Goal: Task Accomplishment & Management: Manage account settings

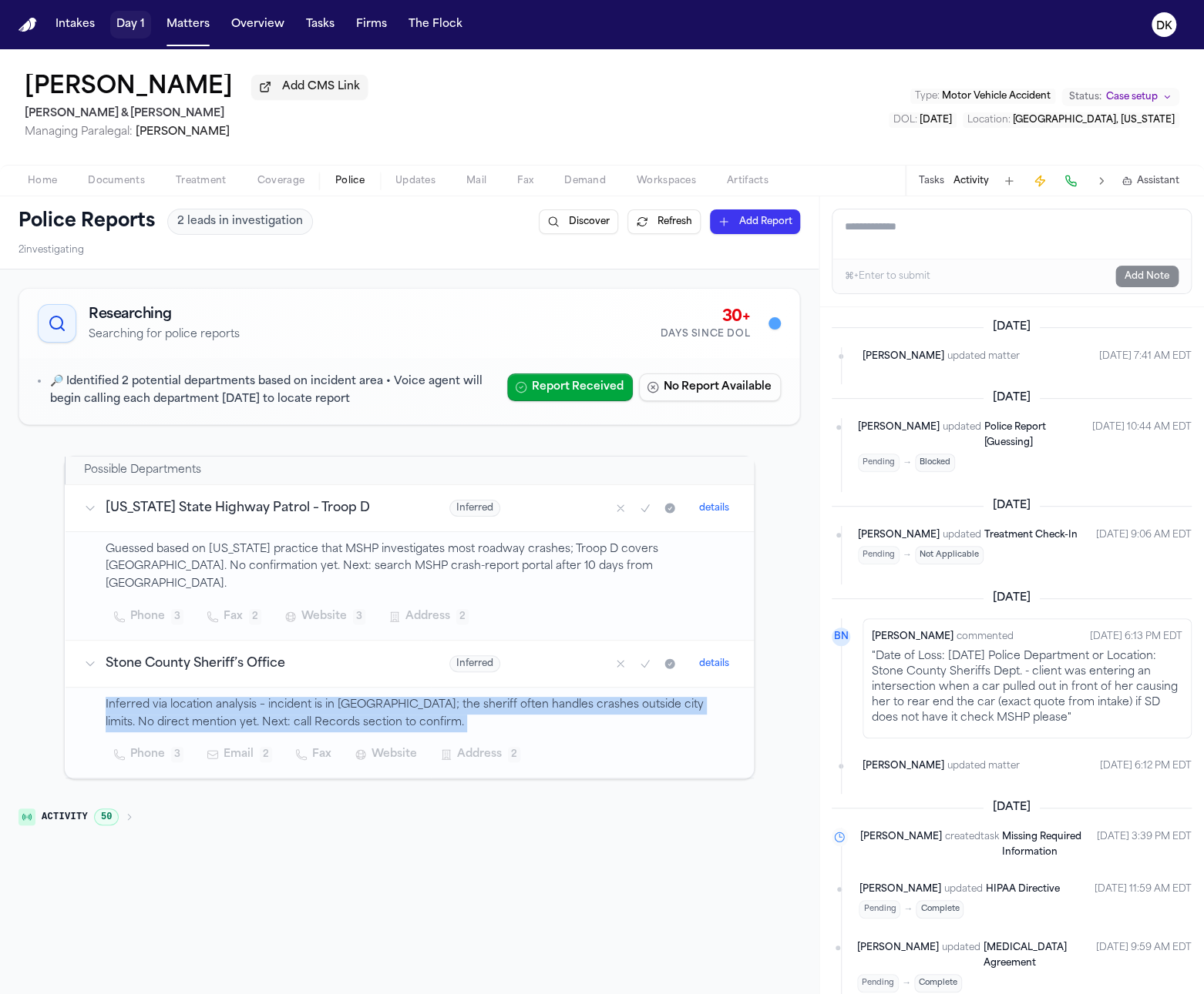
click at [179, 25] on button "Matters" at bounding box center [188, 25] width 56 height 27
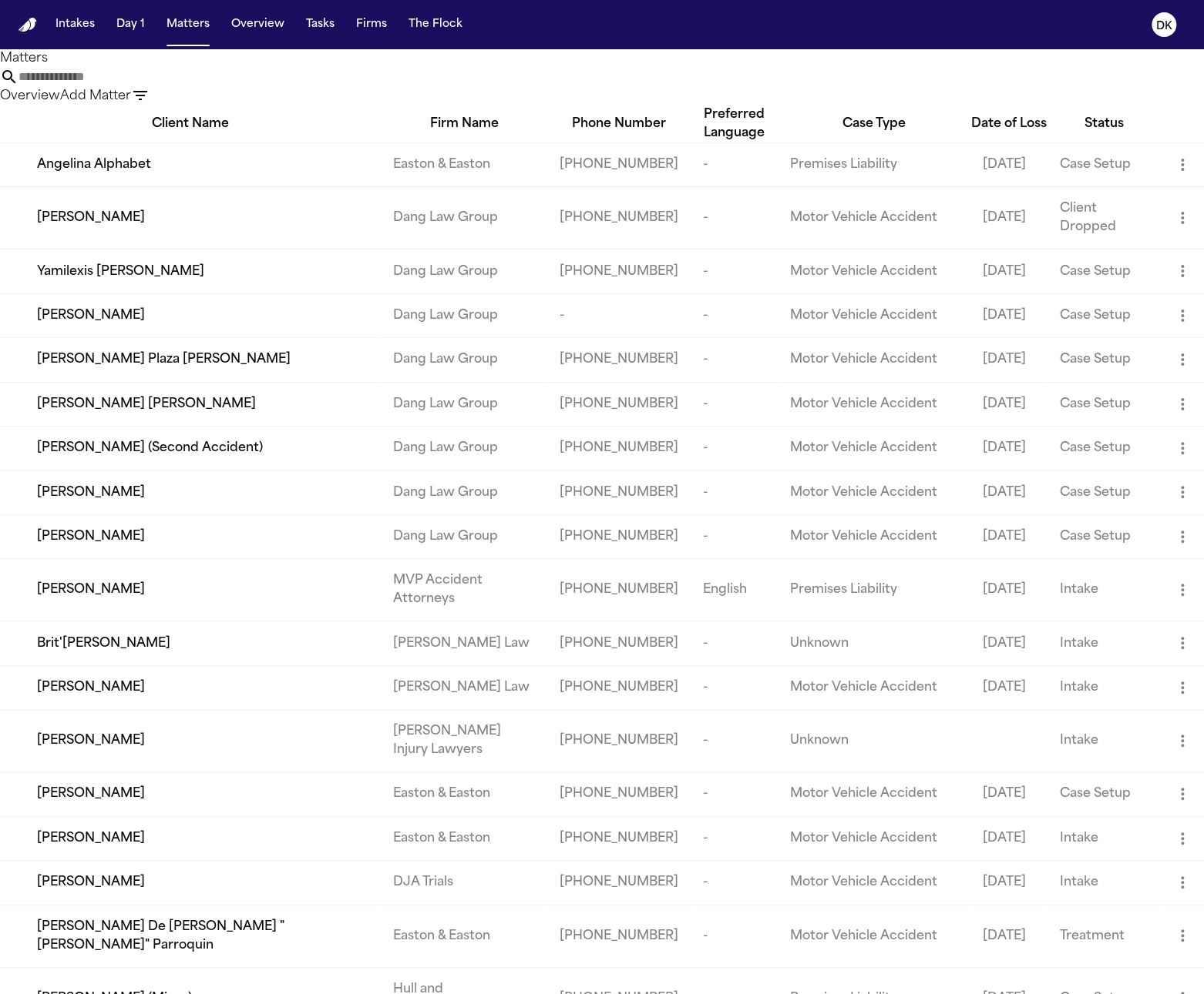
click at [142, 86] on input "text" at bounding box center [80, 77] width 124 height 18
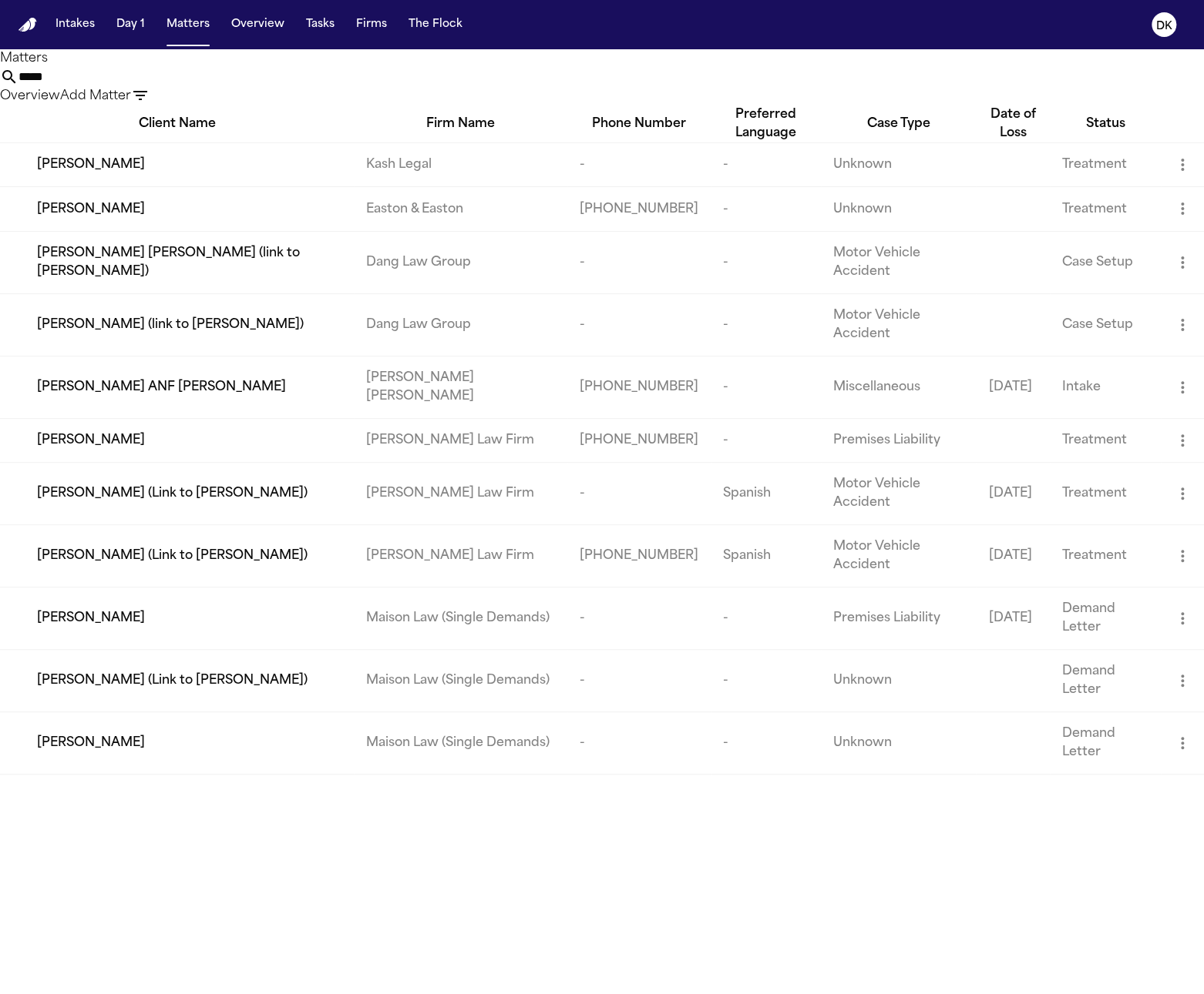
type input "*****"
click at [115, 187] on td "Kevin Nunez" at bounding box center [177, 165] width 354 height 44
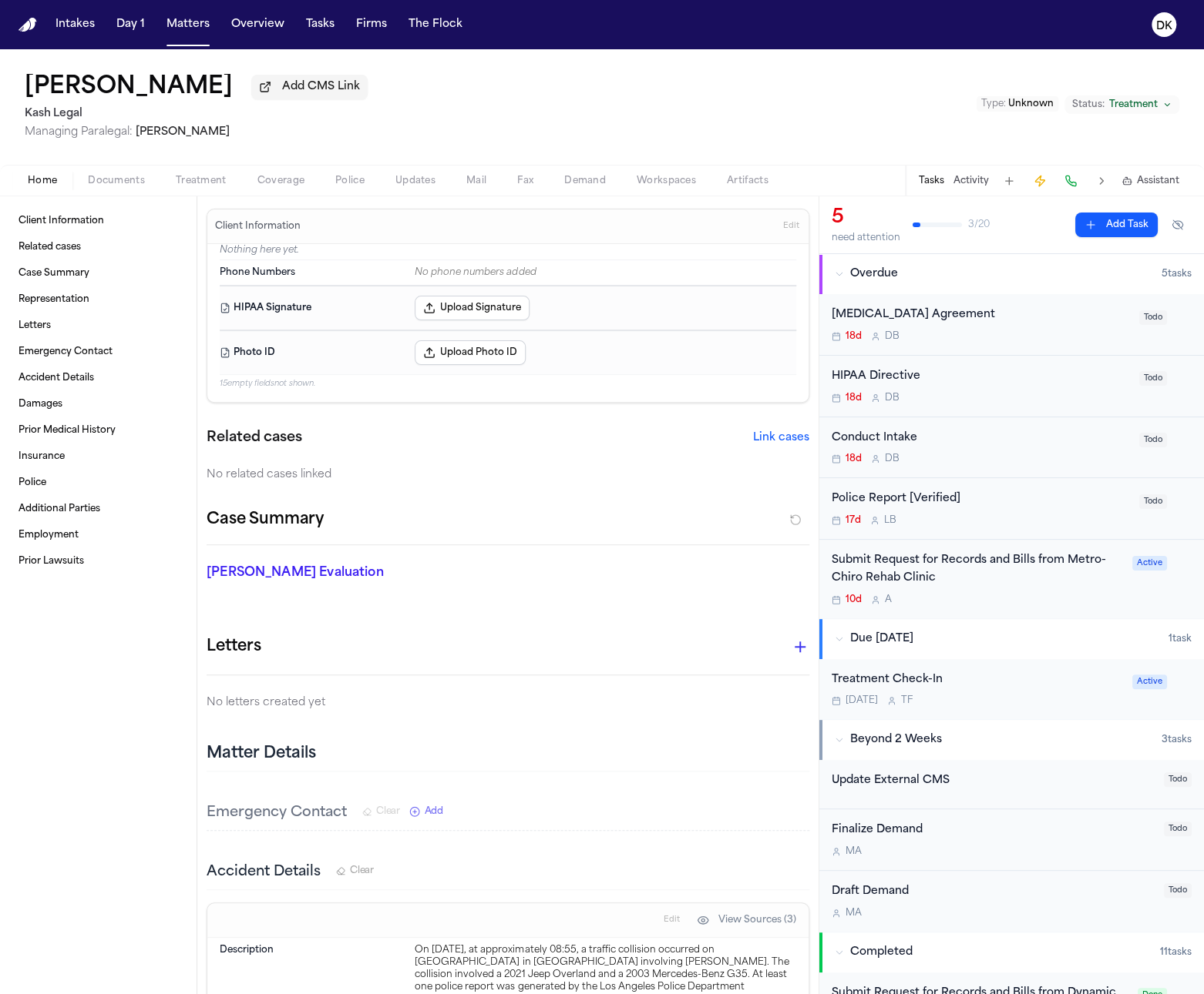
scroll to position [304, 0]
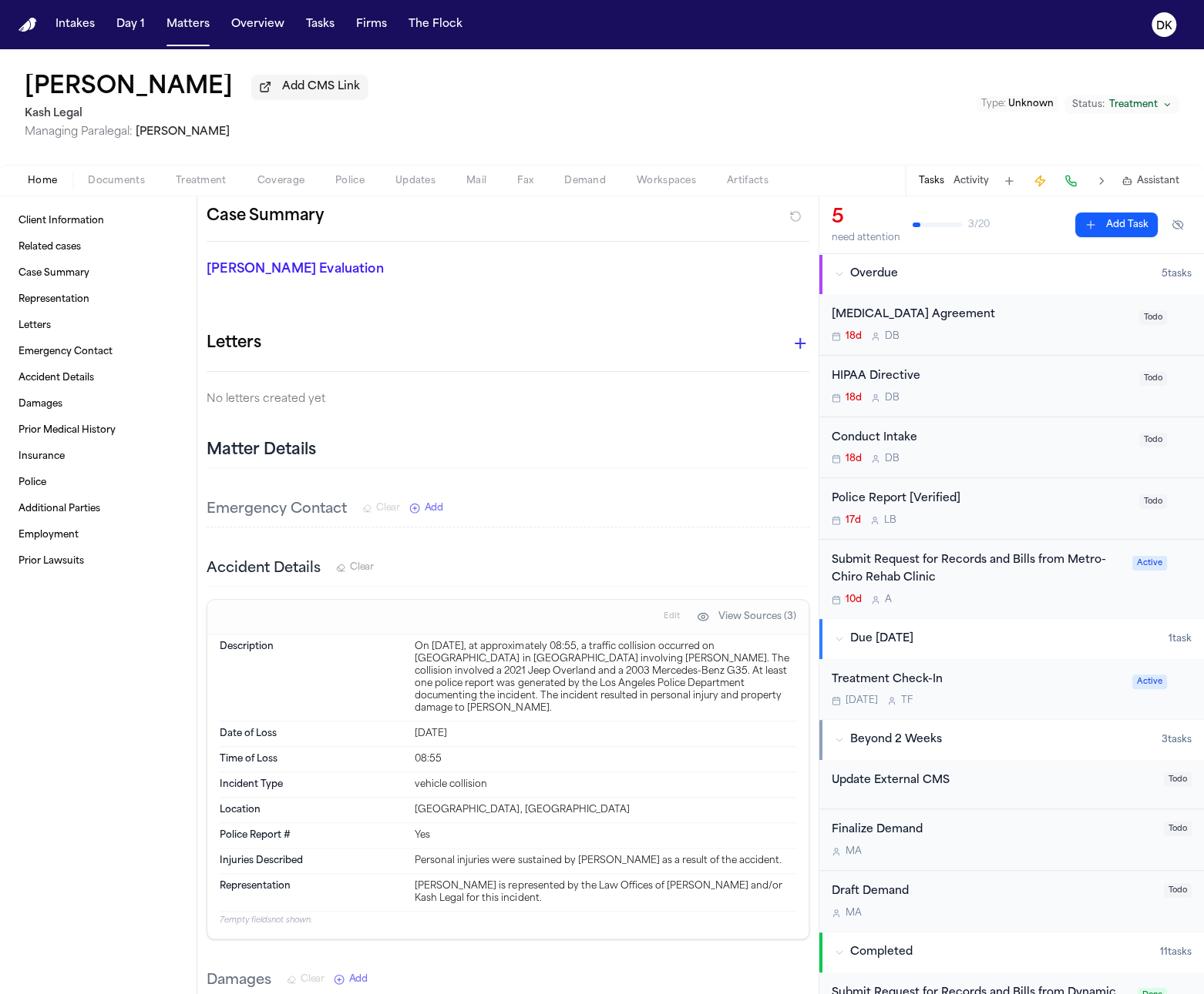
click at [471, 730] on div "Date of Loss Jan 29, 2023" at bounding box center [508, 734] width 576 height 26
click at [458, 728] on div "Jan 29, 2023" at bounding box center [605, 733] width 382 height 12
click at [452, 728] on div "Jan 29, 2023" at bounding box center [605, 733] width 382 height 12
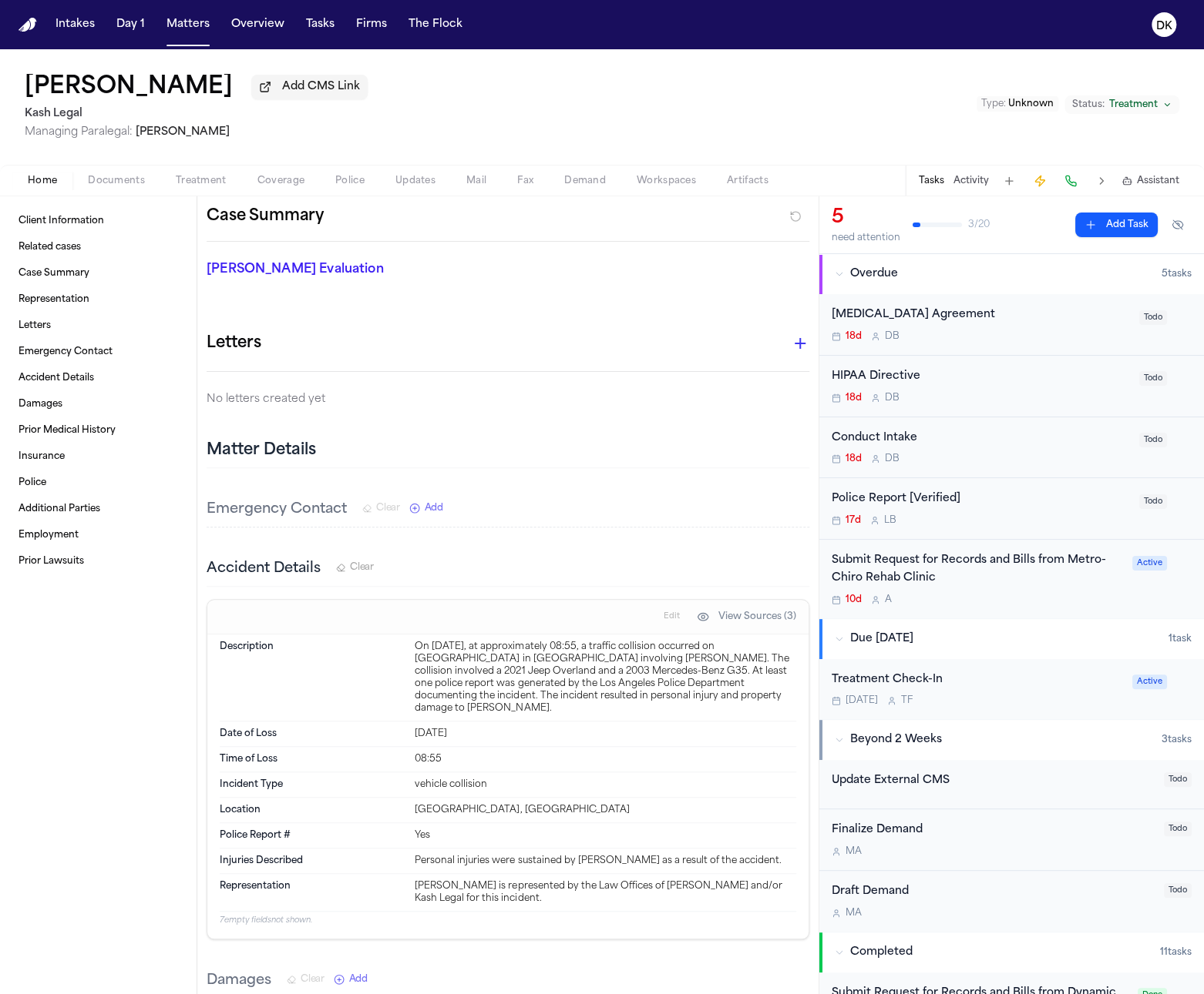
click at [452, 728] on div "Jan 29, 2023" at bounding box center [605, 733] width 382 height 12
click at [388, 178] on button "Updates" at bounding box center [414, 181] width 70 height 18
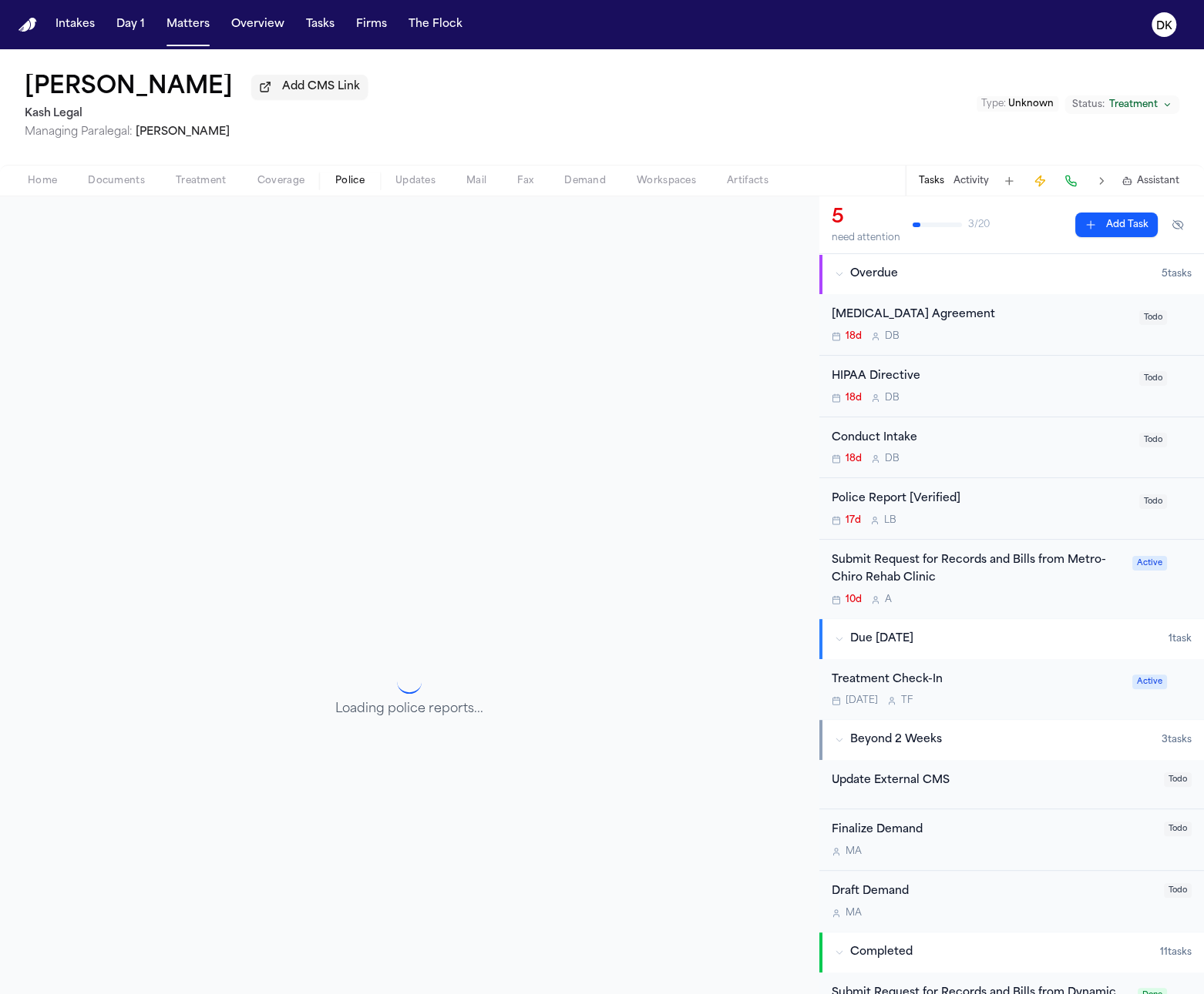
click at [328, 181] on button "Police" at bounding box center [350, 181] width 60 height 18
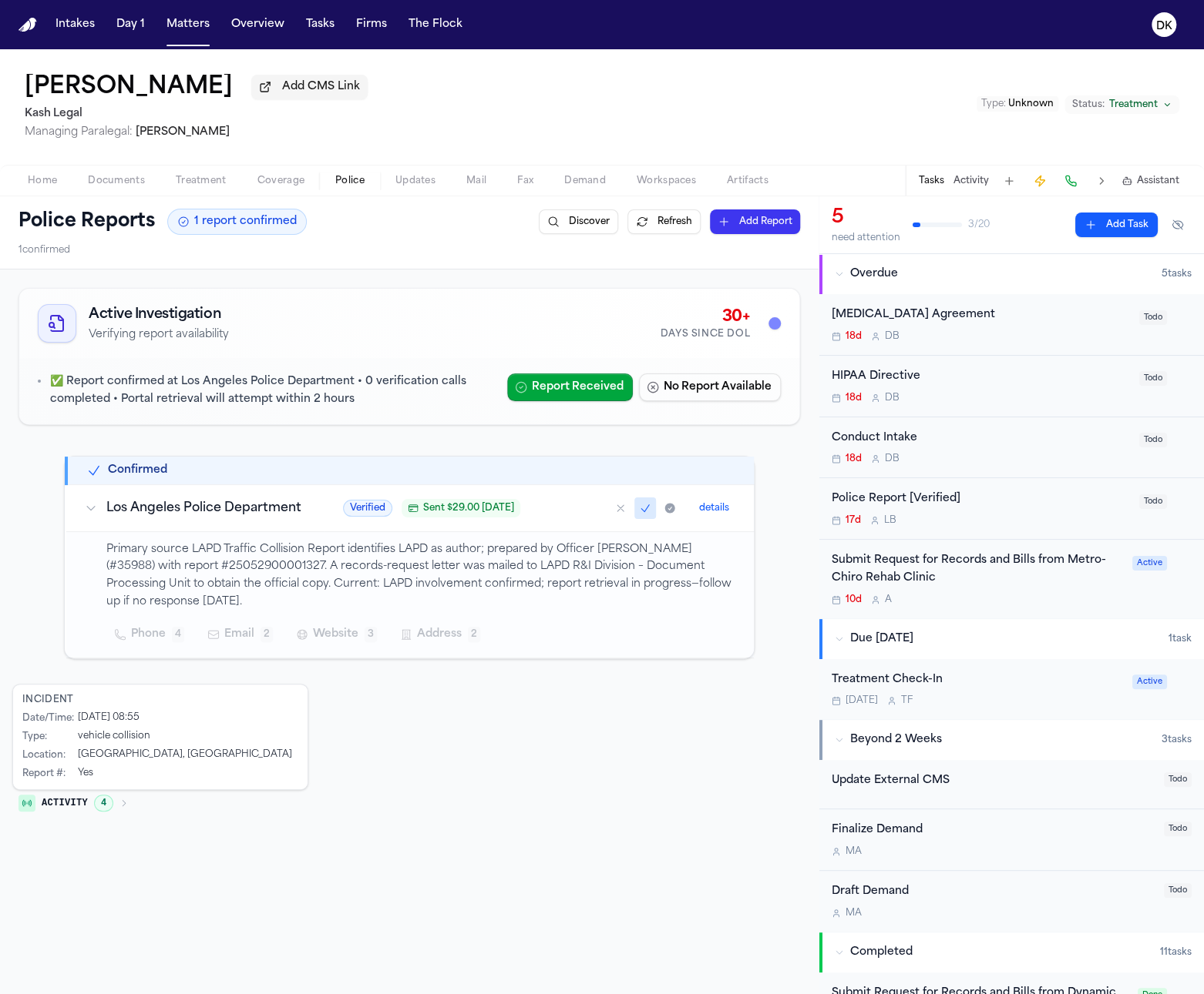
click at [382, 578] on p "Primary source LAPD Traffic Collision Report identifies LAPD as author; prepare…" at bounding box center [420, 576] width 629 height 70
click at [720, 518] on button "details" at bounding box center [714, 508] width 42 height 18
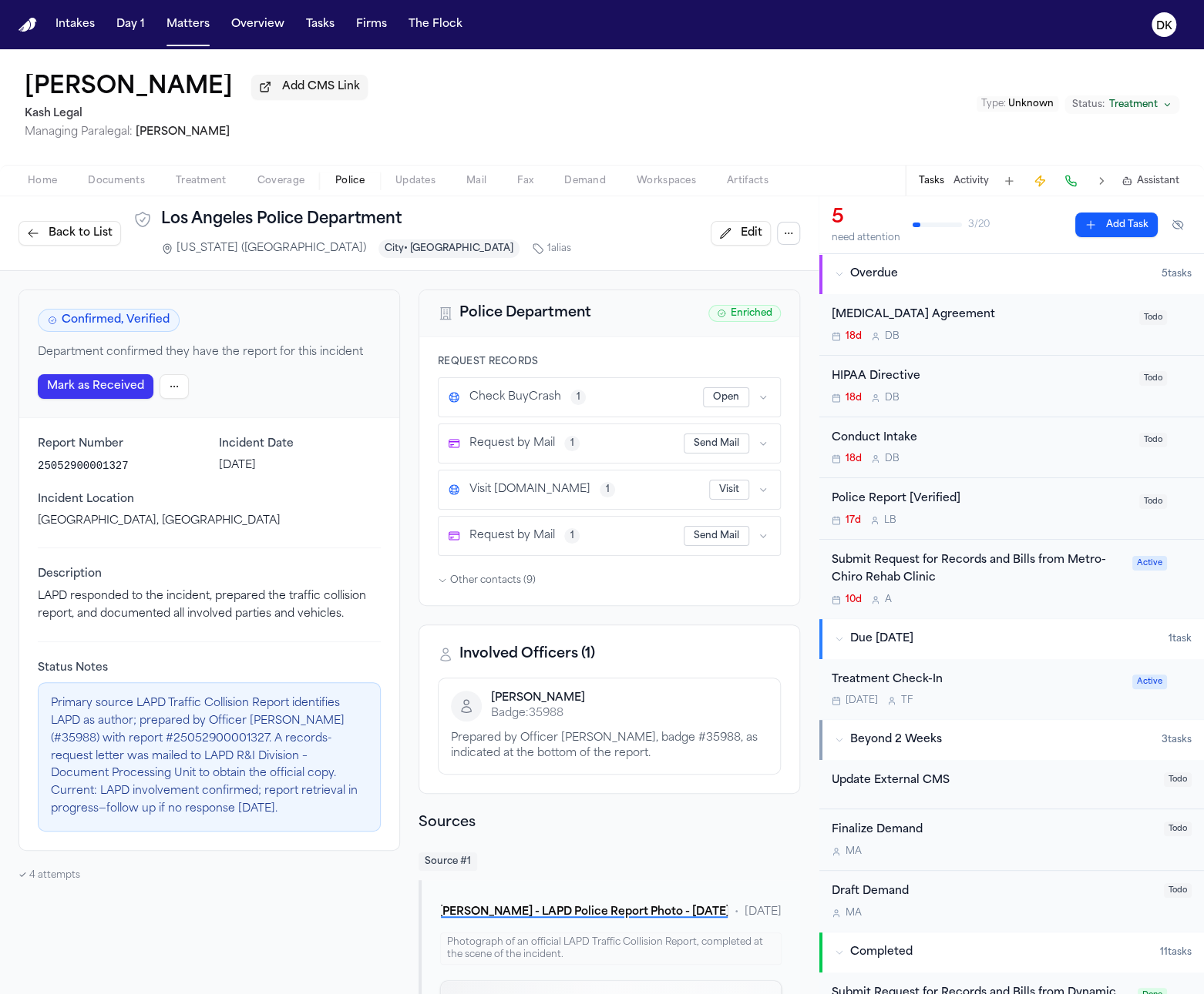
click at [317, 473] on p "September 24, 1292" at bounding box center [300, 465] width 163 height 16
click at [305, 521] on p "Centinela Ave, Los Angeles, CA" at bounding box center [209, 521] width 343 height 16
click at [302, 467] on p "September 24, 1292" at bounding box center [300, 465] width 163 height 16
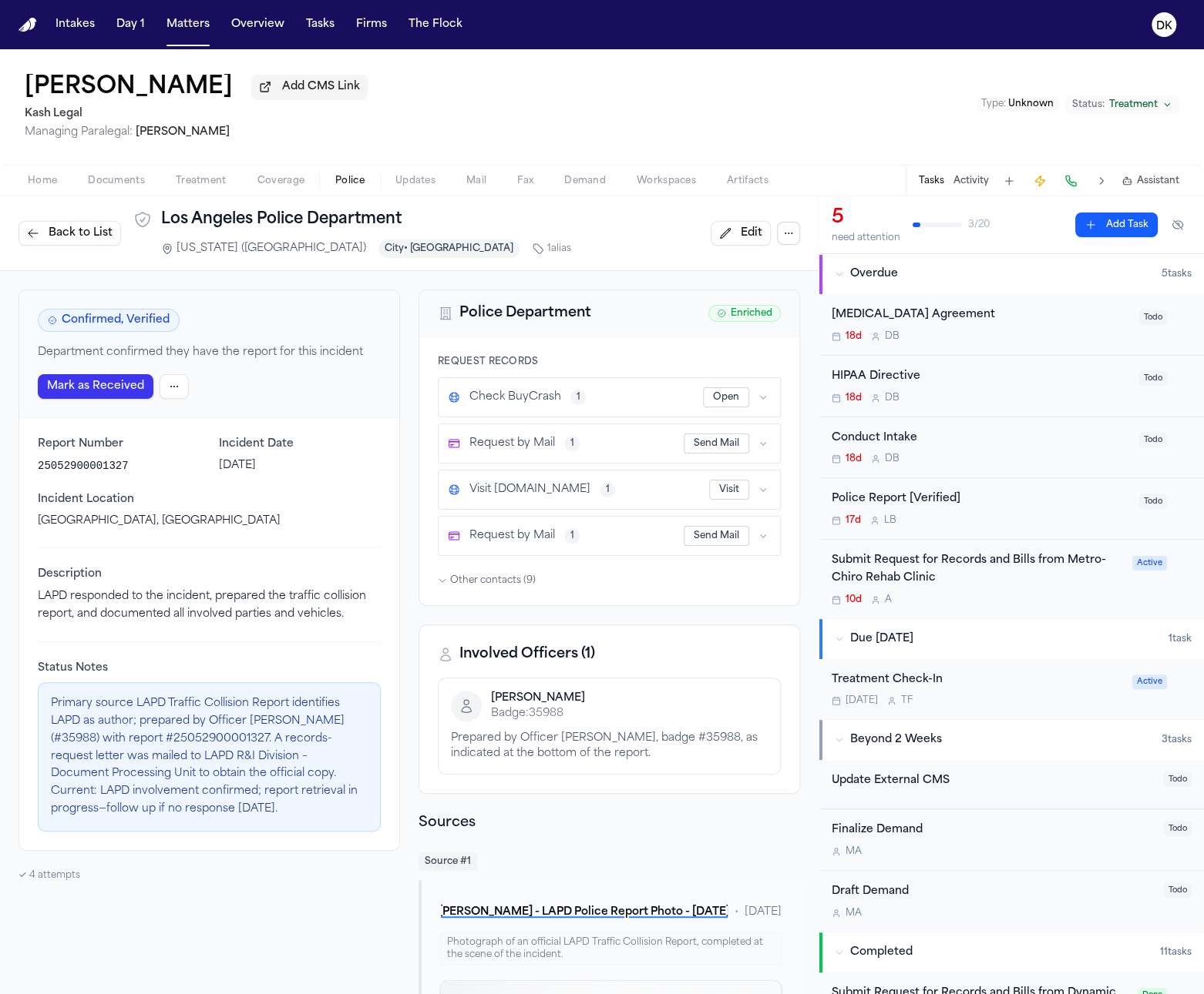
click at [302, 467] on p "September 24, 1292" at bounding box center [300, 465] width 163 height 16
click at [311, 583] on span "Description" at bounding box center [209, 574] width 343 height 16
click at [295, 470] on p "September 24, 1292" at bounding box center [300, 465] width 163 height 16
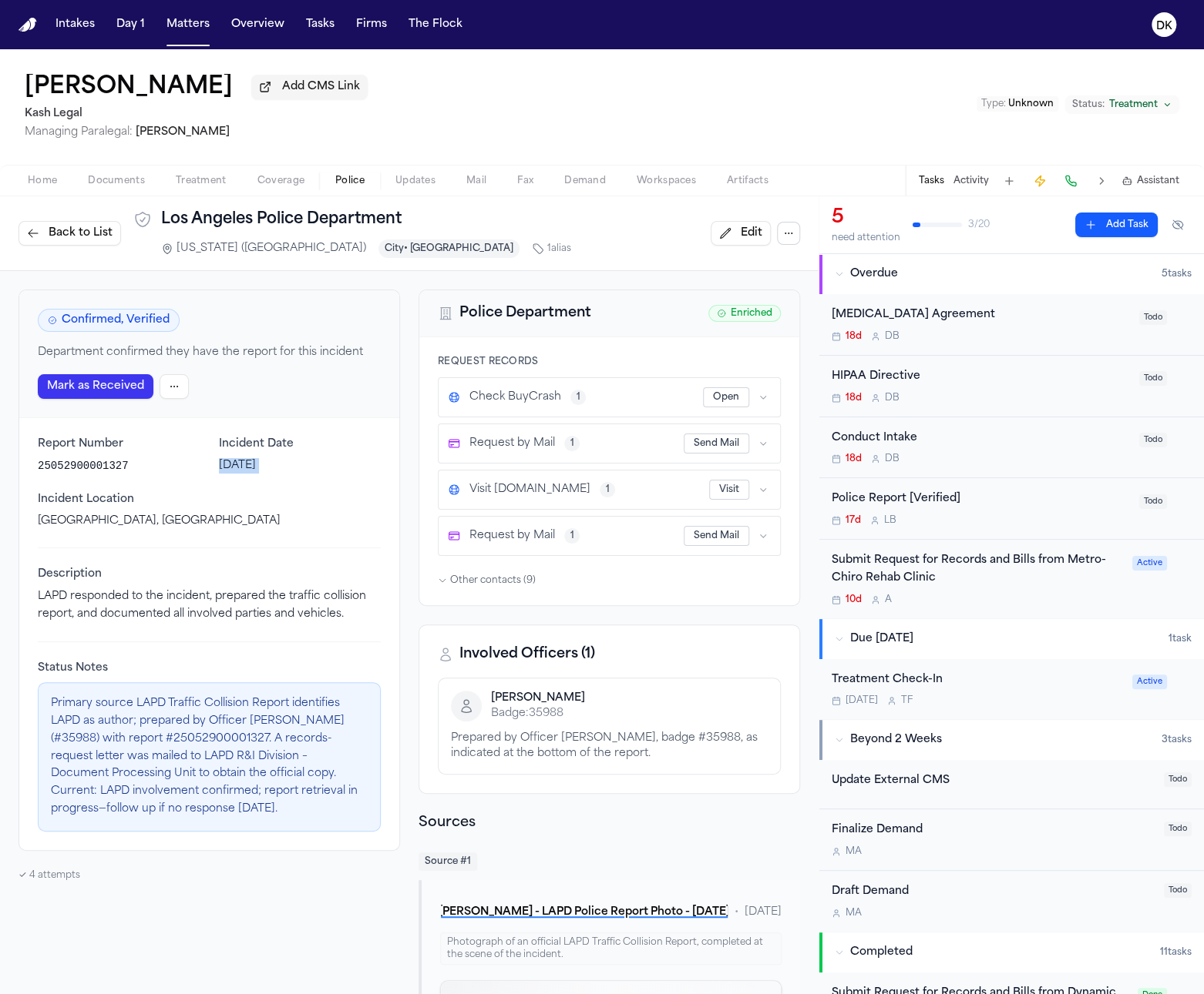
click at [295, 470] on p "September 24, 1292" at bounding box center [300, 465] width 163 height 16
click at [304, 510] on div "Incident Location Centinela Ave, Los Angeles, CA" at bounding box center [209, 510] width 343 height 37
click at [304, 462] on p "September 24, 1292" at bounding box center [300, 465] width 163 height 16
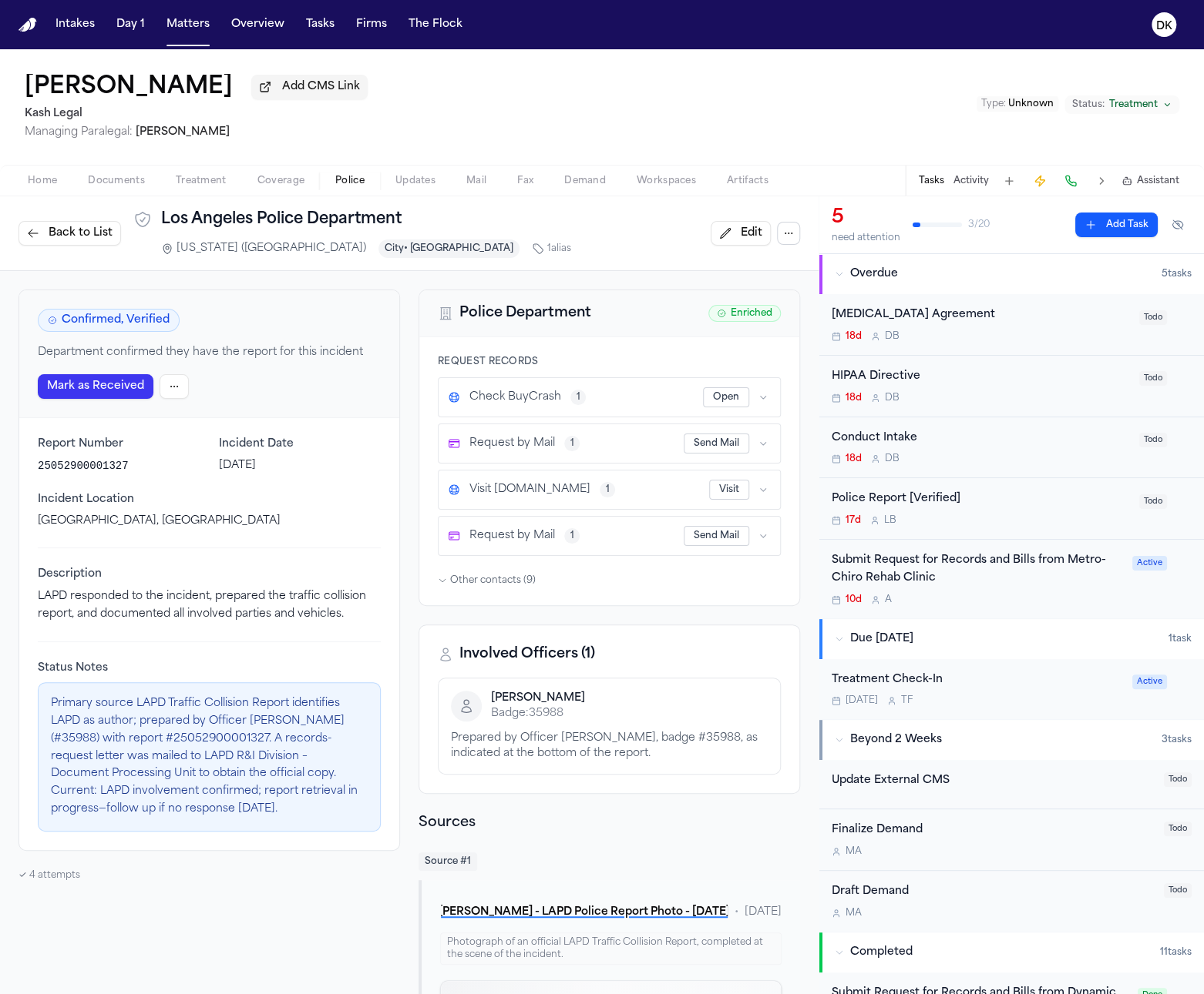
click at [303, 816] on p "Primary source LAPD Traffic Collision Report identifies LAPD as author; prepare…" at bounding box center [210, 757] width 317 height 123
click at [41, 190] on button "Home" at bounding box center [42, 181] width 60 height 18
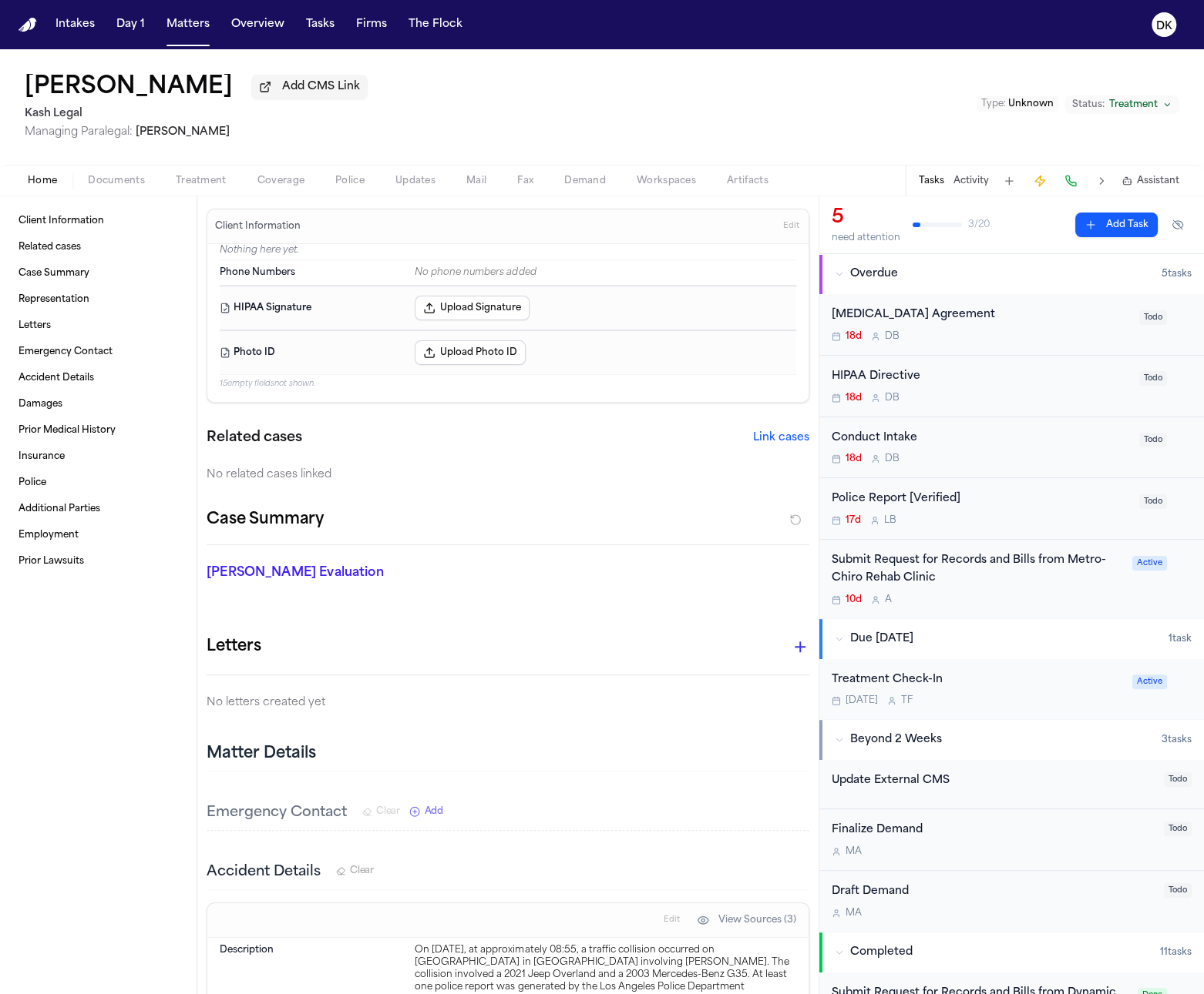
scroll to position [296, 0]
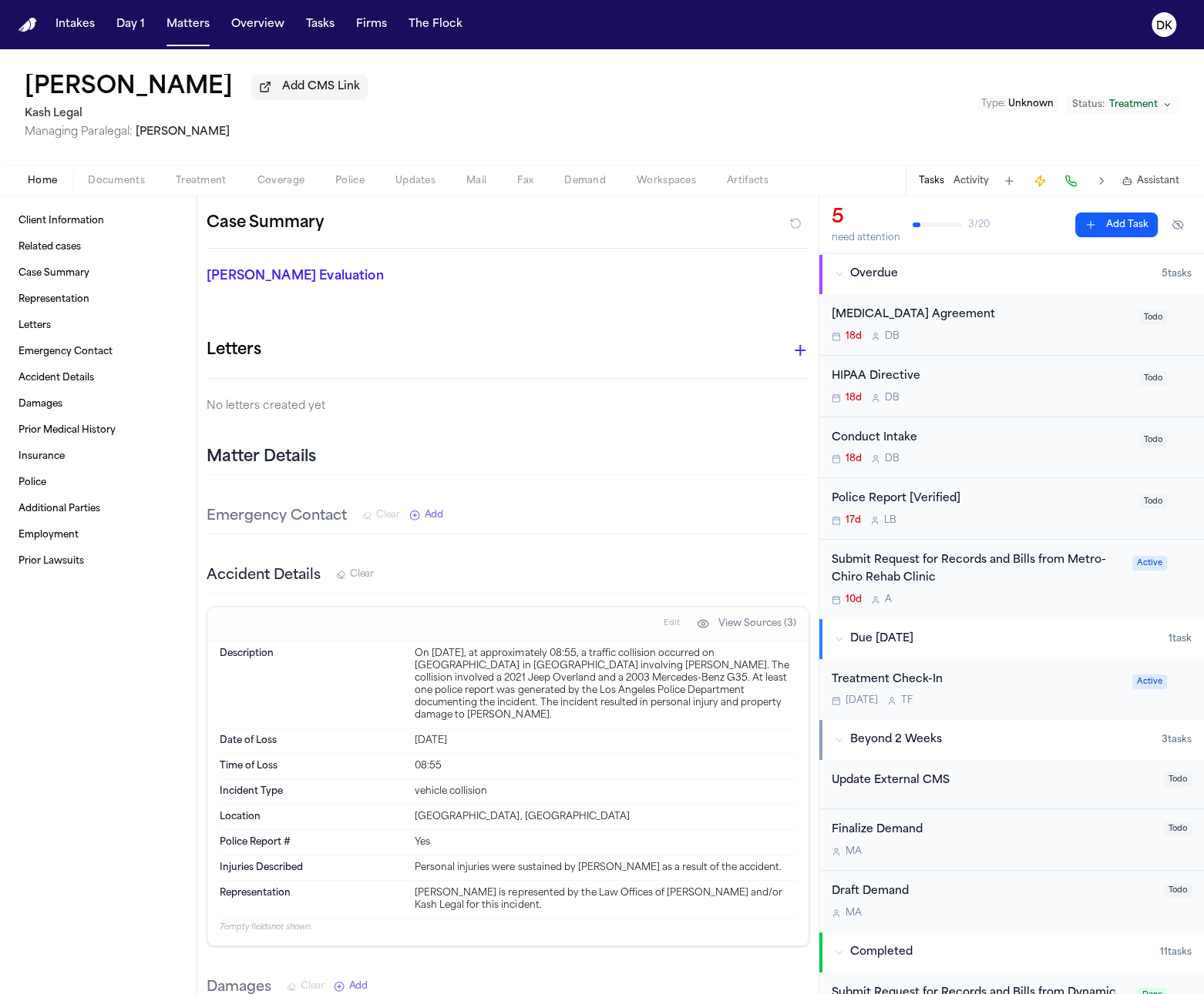
click at [510, 738] on div "Date of Loss Jan 29, 2023" at bounding box center [508, 742] width 576 height 26
copy div "Jan 29, 2023"
click at [114, 186] on span "Documents" at bounding box center [116, 180] width 57 height 12
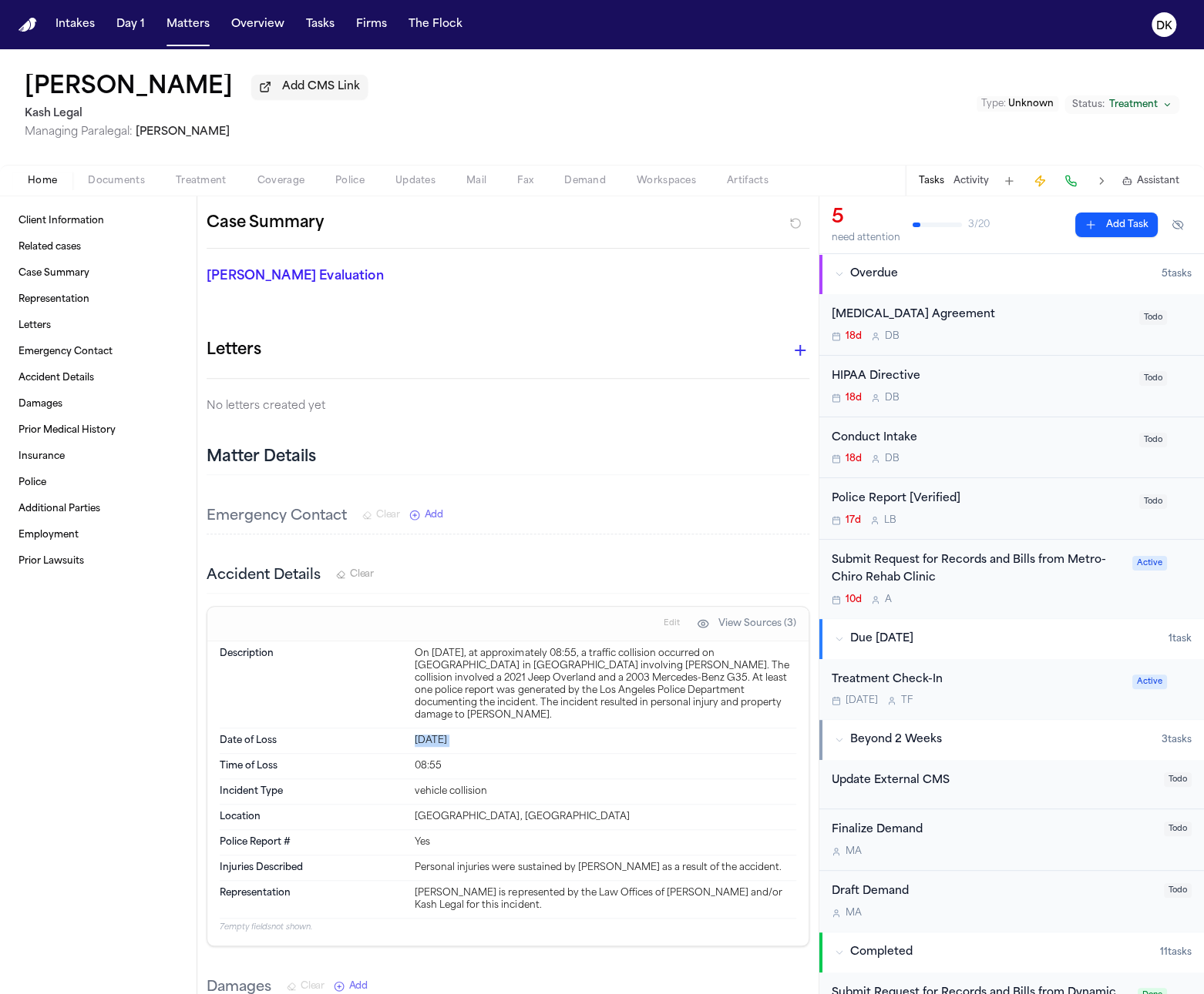
click at [114, 186] on span "Documents" at bounding box center [116, 180] width 57 height 12
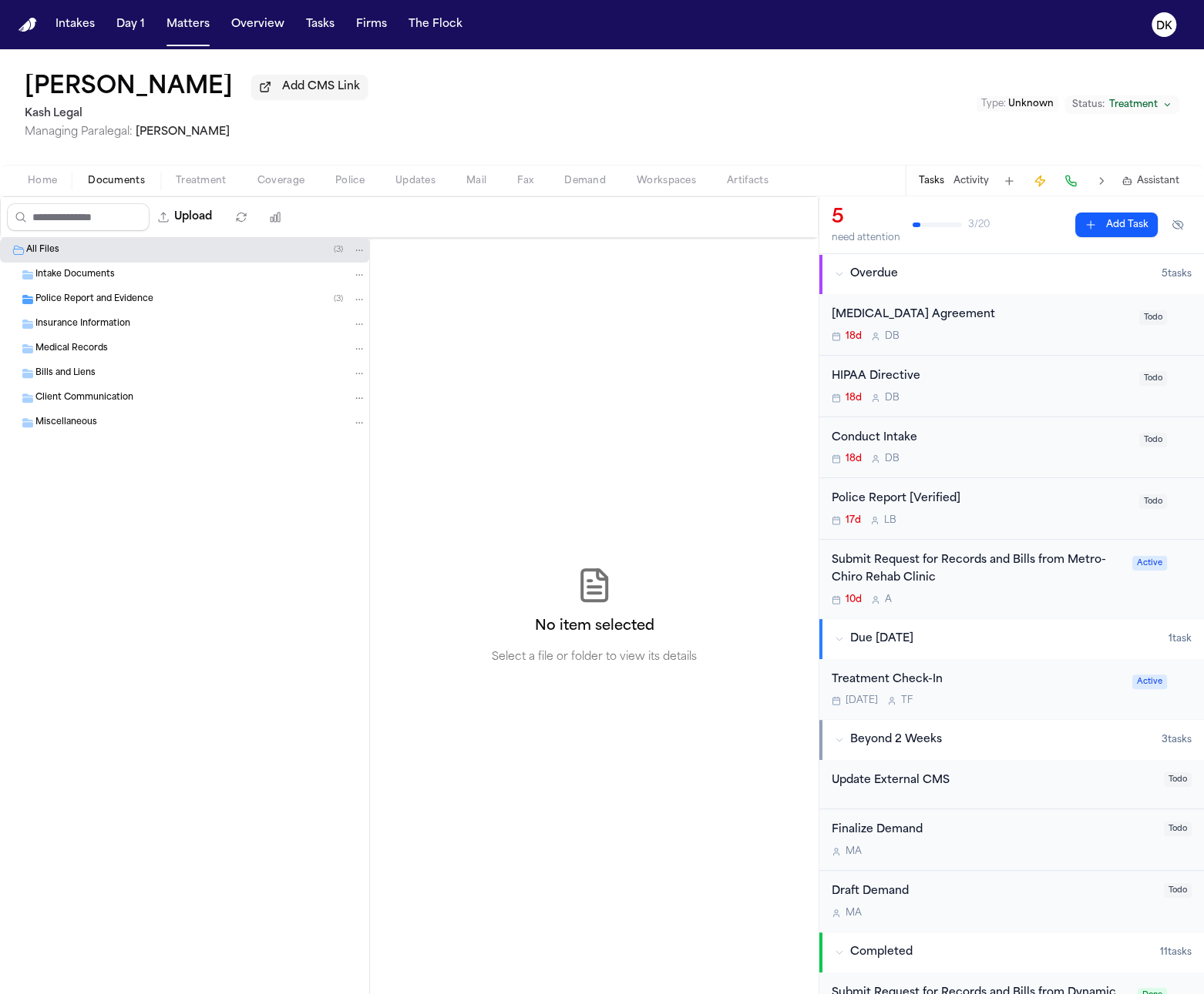
click at [141, 305] on span "Police Report and Evidence" at bounding box center [94, 300] width 118 height 13
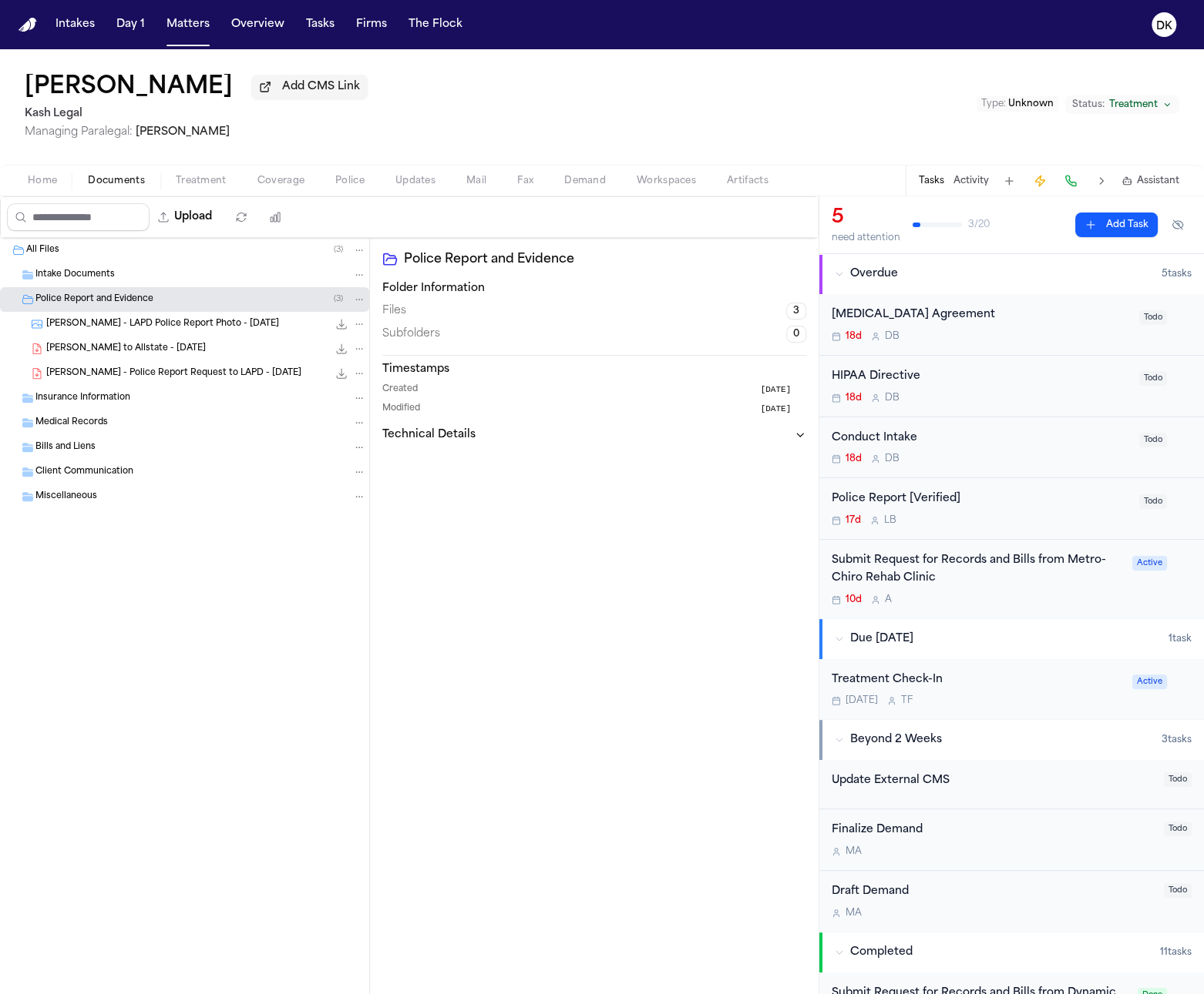
click at [195, 324] on span "K. Nunez - LAPD Police Report Photo - 1.29.23" at bounding box center [163, 325] width 232 height 13
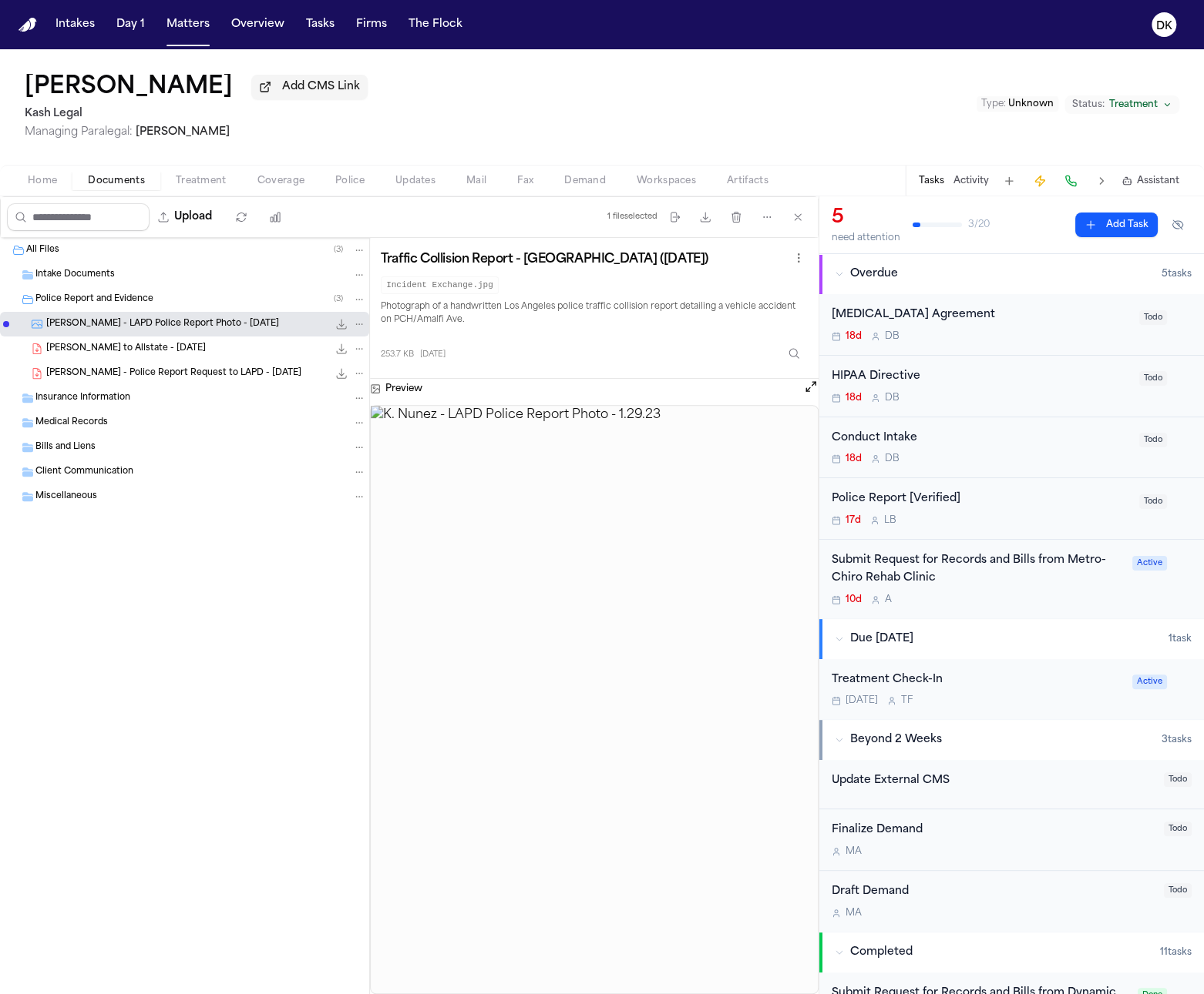
click at [477, 503] on img at bounding box center [594, 700] width 446 height 588
click at [793, 358] on icon "Inspect" at bounding box center [793, 353] width 12 height 12
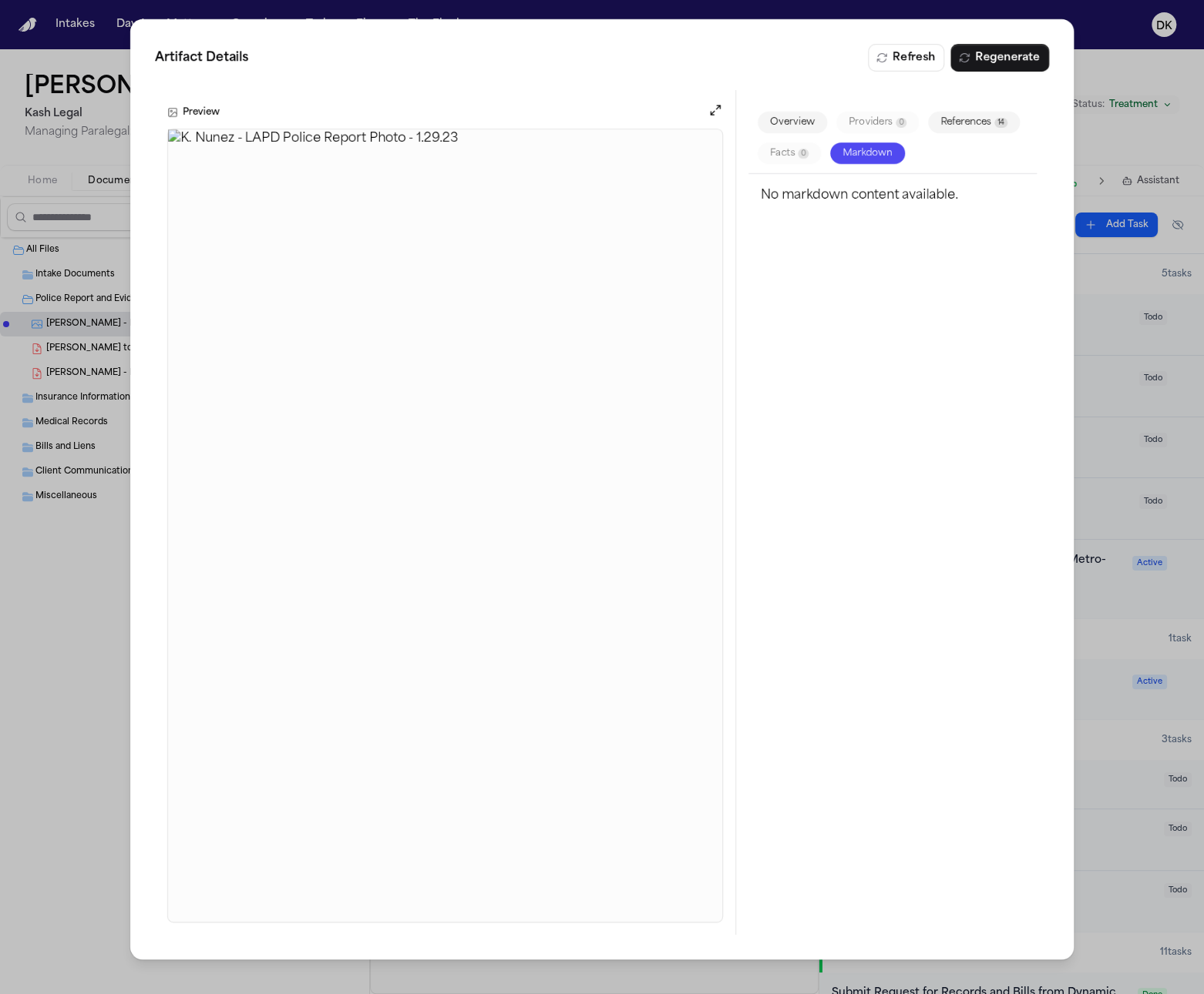
click at [1104, 148] on div "Artifact Details Refresh Regenerate Preview Overview Providers 0 References 14 …" at bounding box center [602, 497] width 1204 height 994
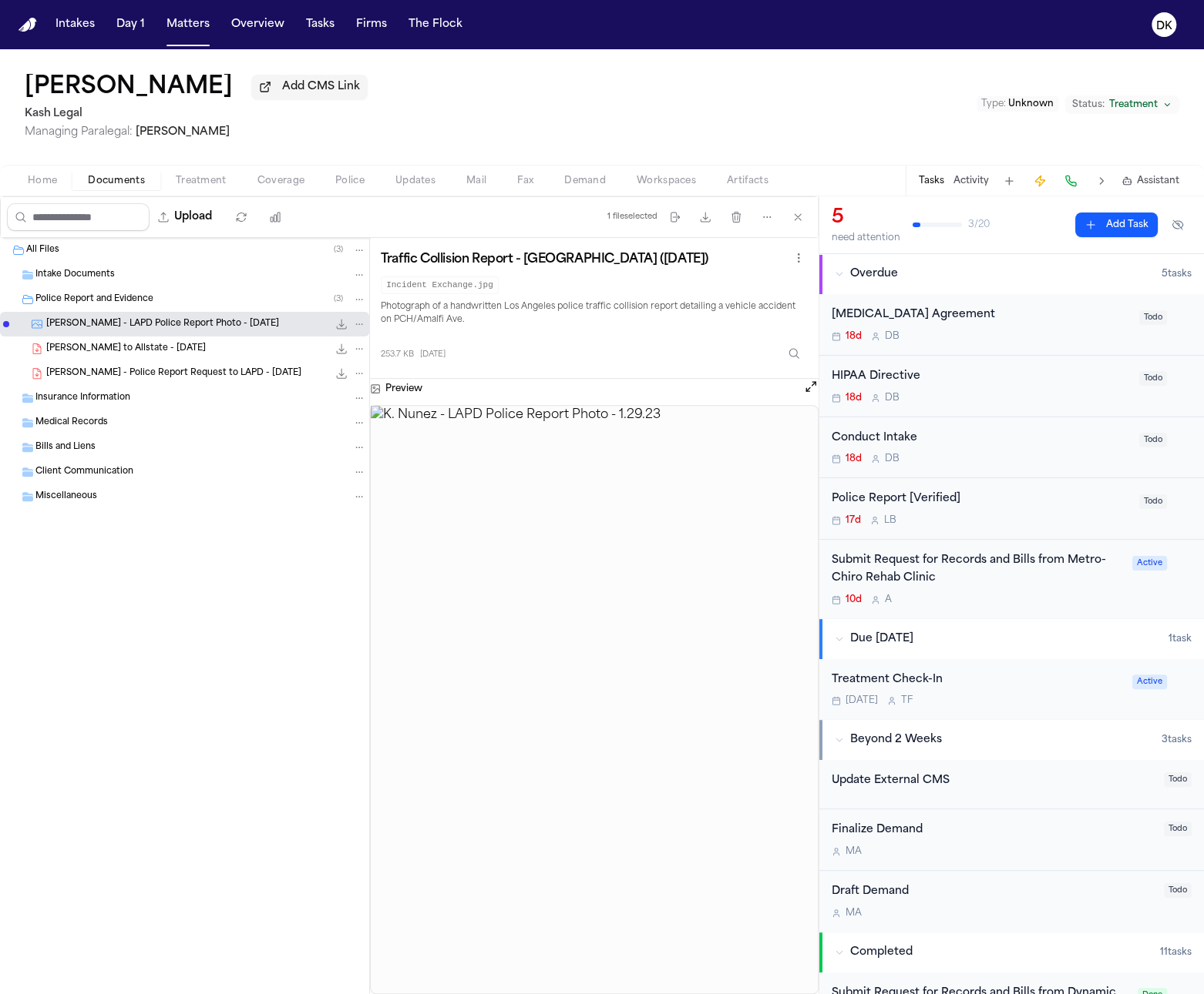
click at [42, 178] on span "Home" at bounding box center [42, 180] width 29 height 12
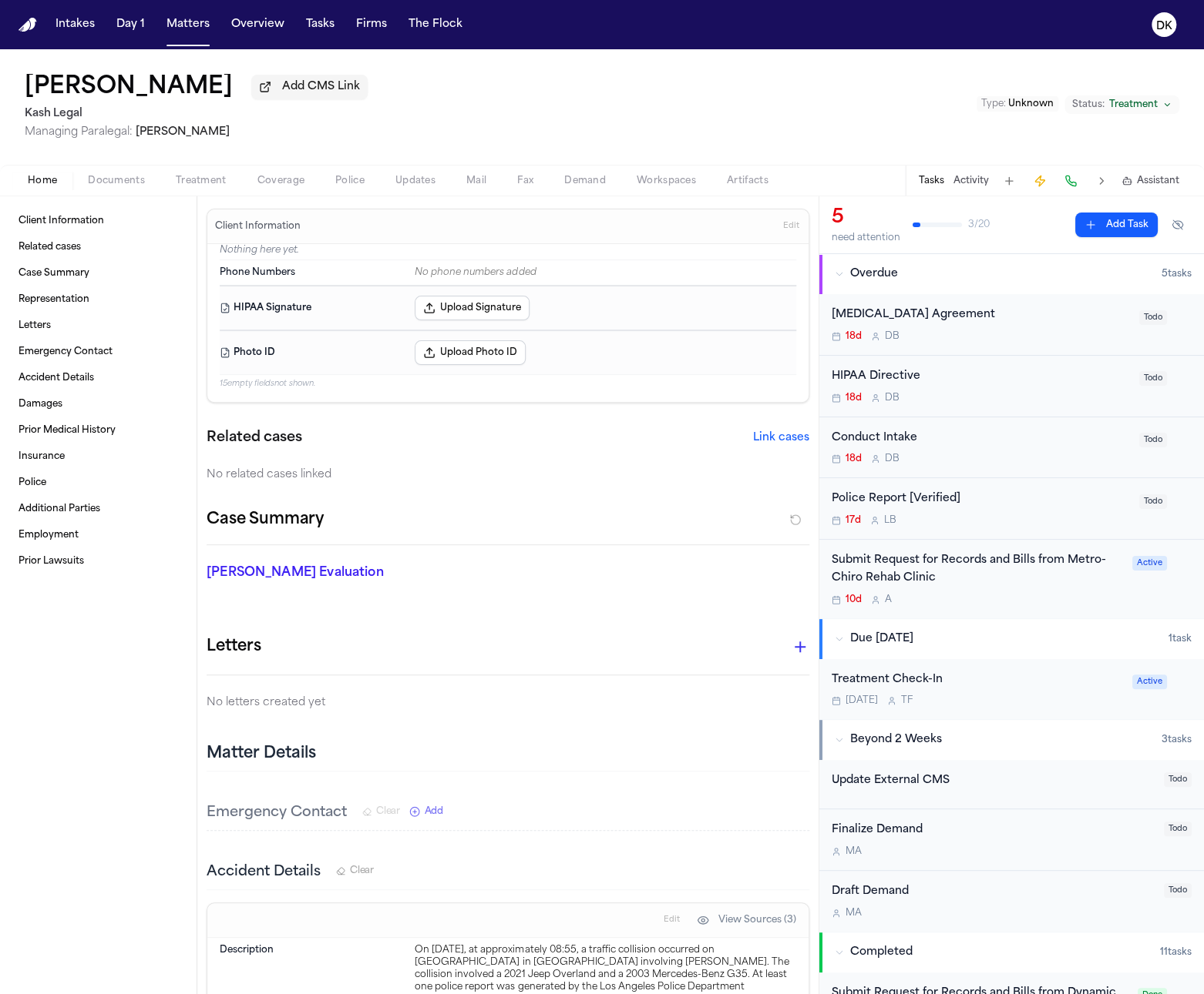
click at [122, 91] on h1 "Kevin Nunez" at bounding box center [128, 88] width 208 height 27
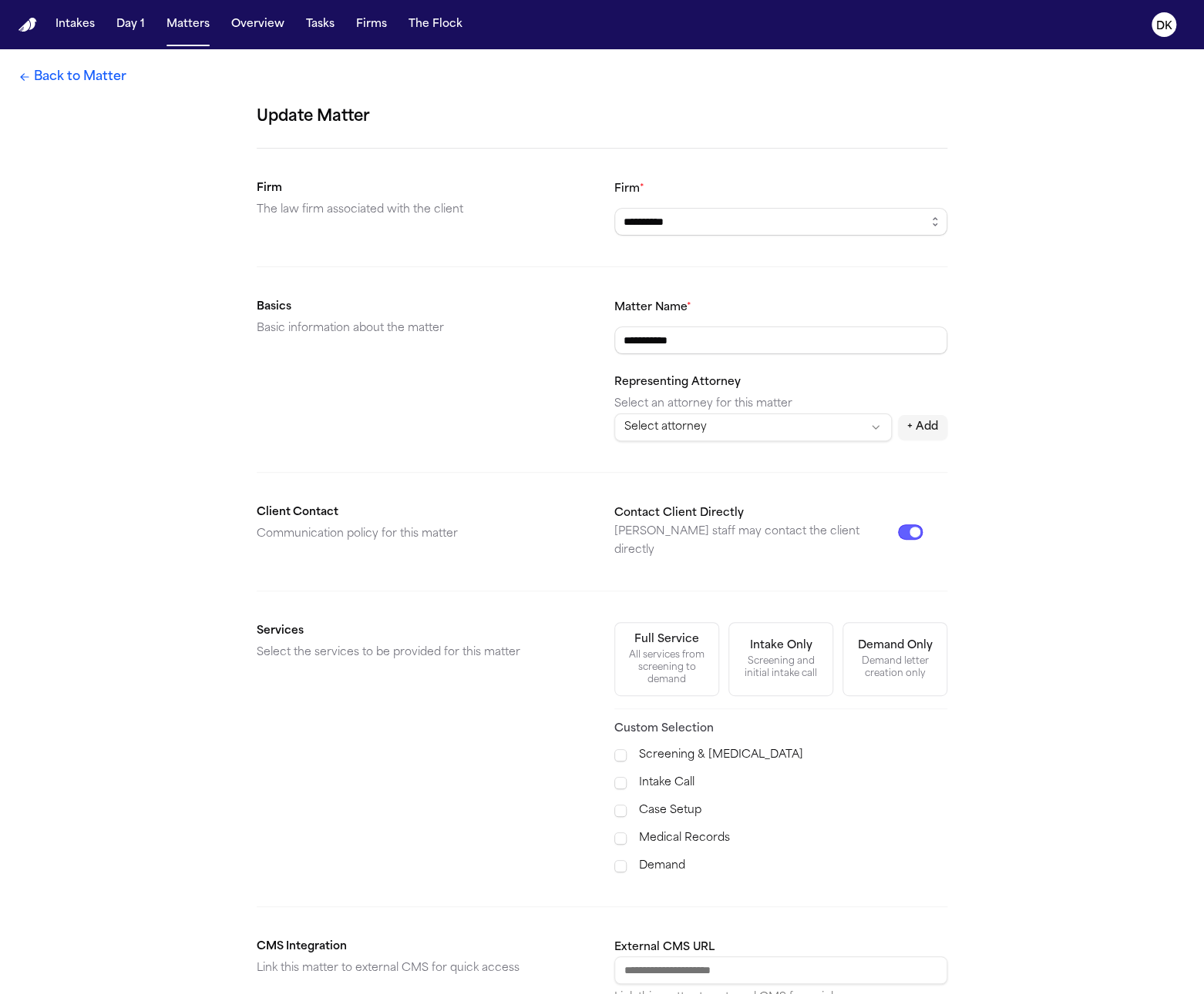
scroll to position [172, 0]
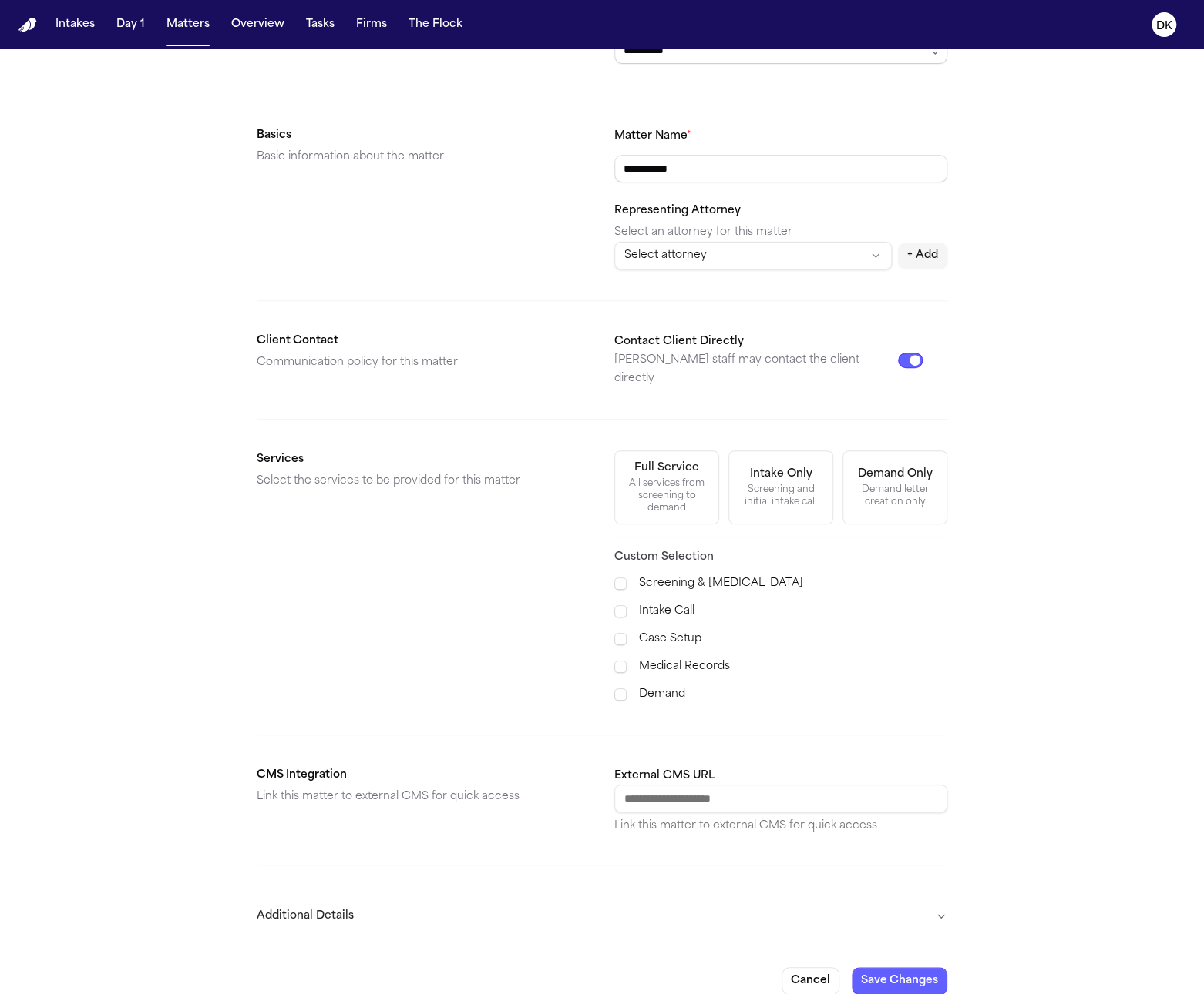
click at [442, 896] on button "Additional Details" at bounding box center [601, 916] width 691 height 40
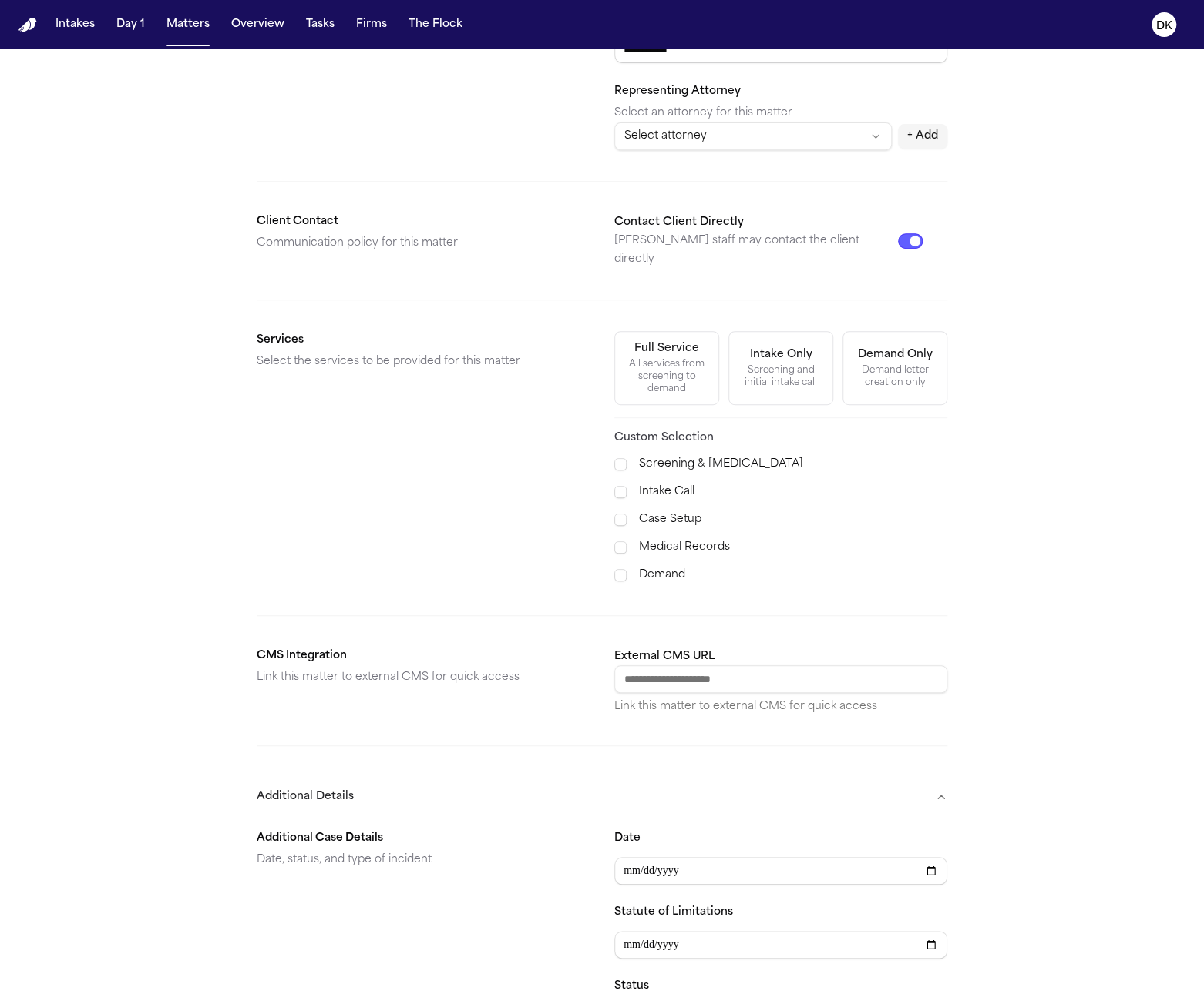
scroll to position [534, 0]
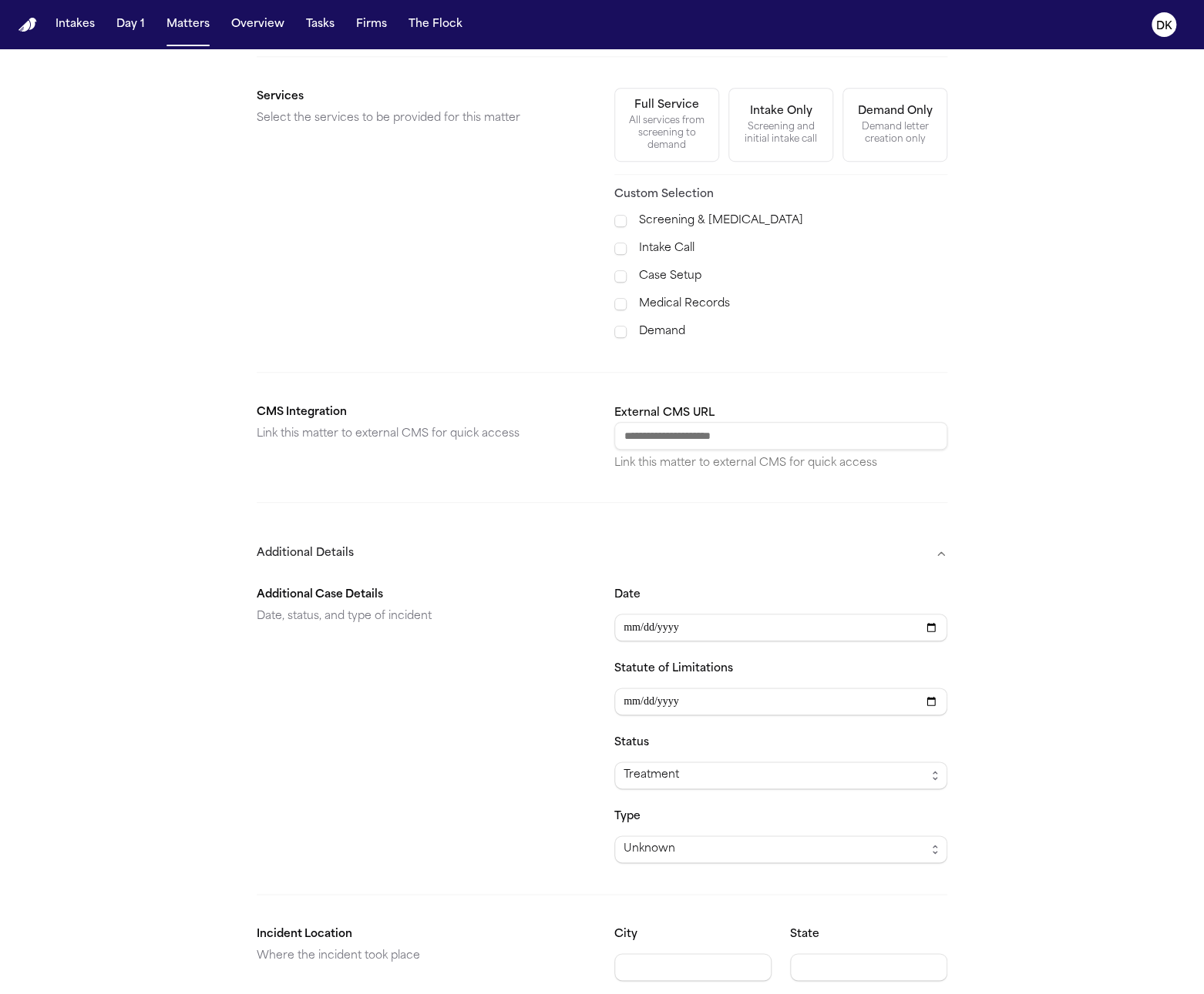
click at [629, 586] on div "Date" at bounding box center [780, 614] width 333 height 56
click at [632, 617] on input "Date" at bounding box center [780, 627] width 333 height 27
type input "**********"
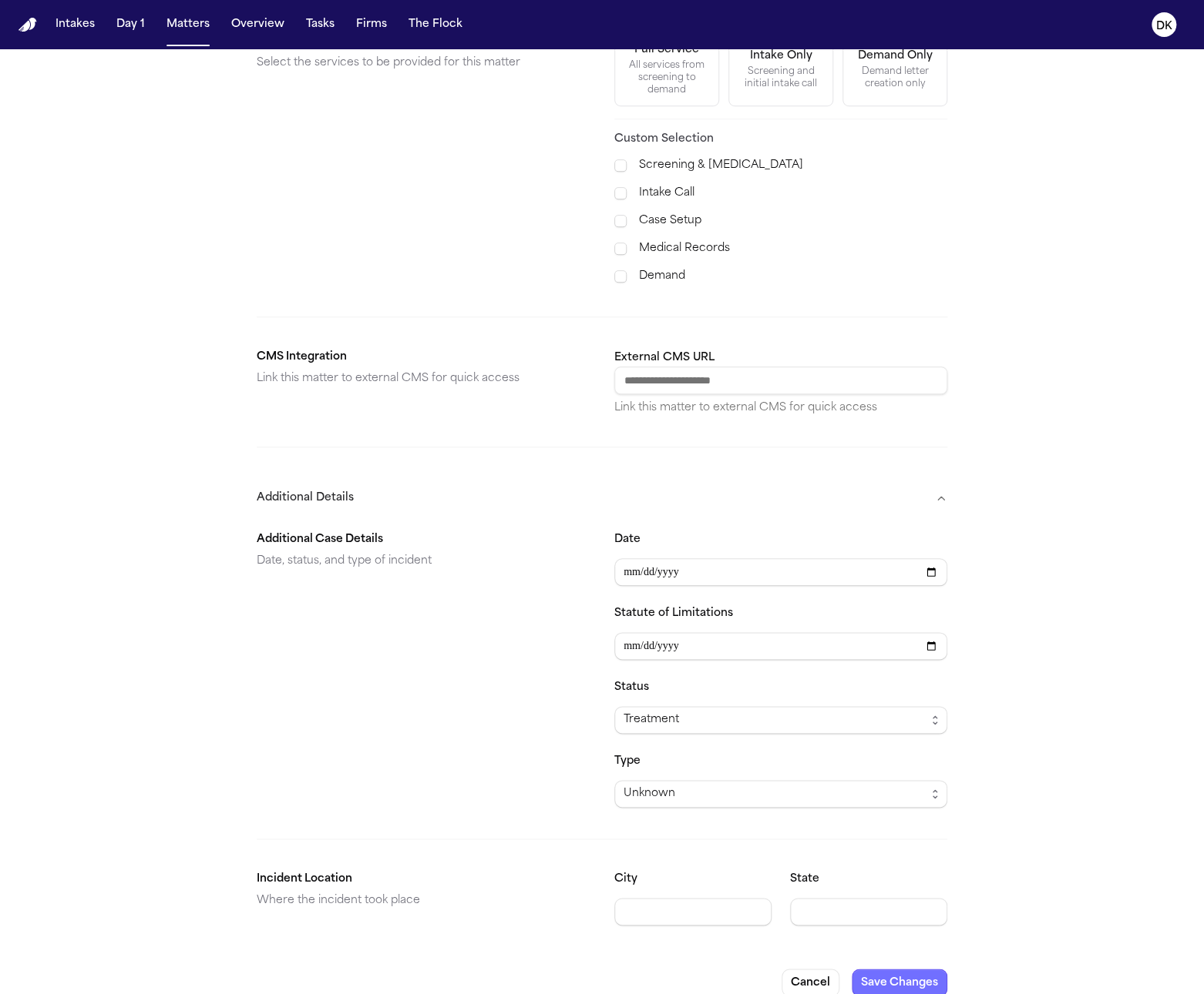
click at [908, 968] on button "Save Changes" at bounding box center [899, 982] width 95 height 27
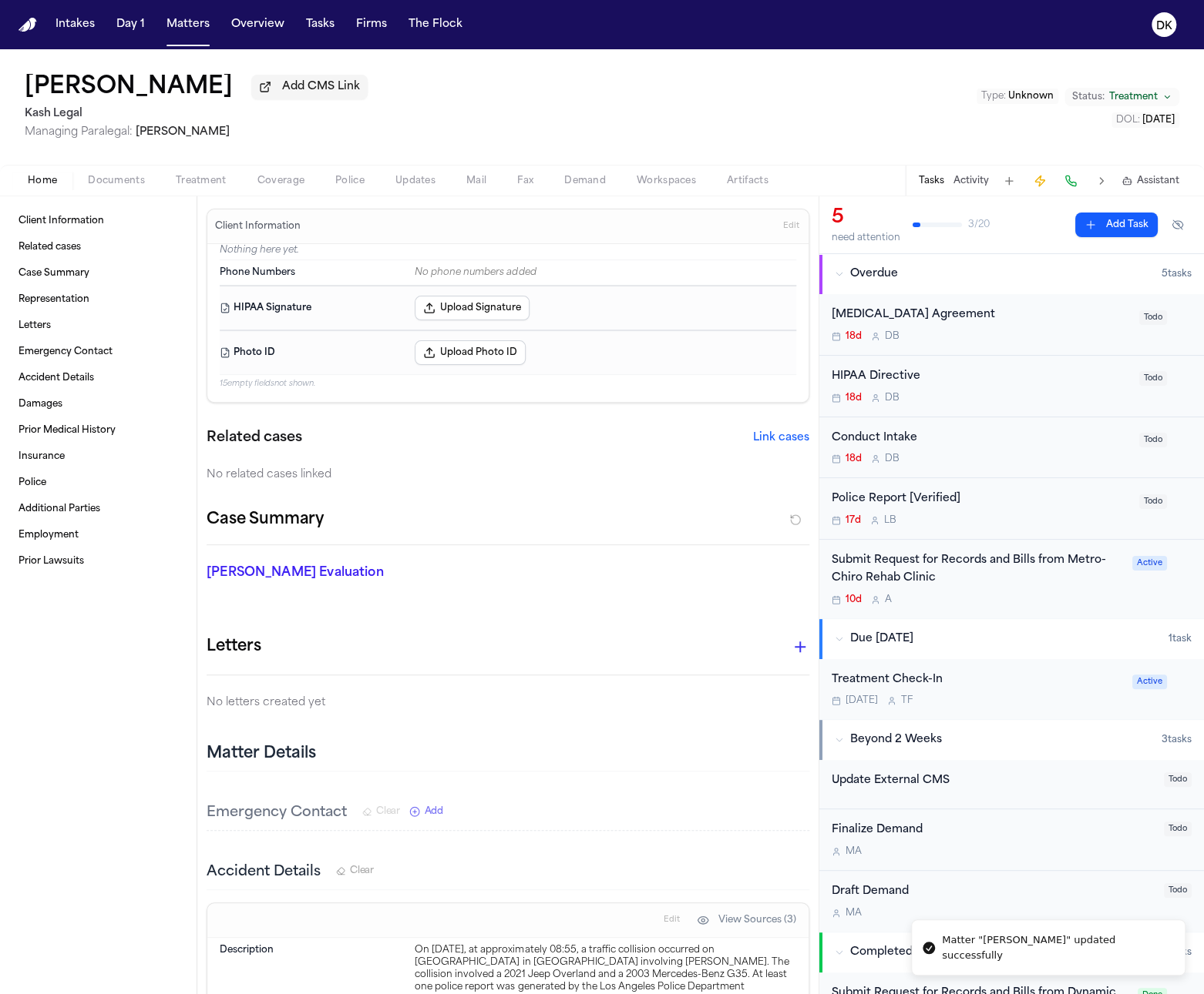
scroll to position [305, 0]
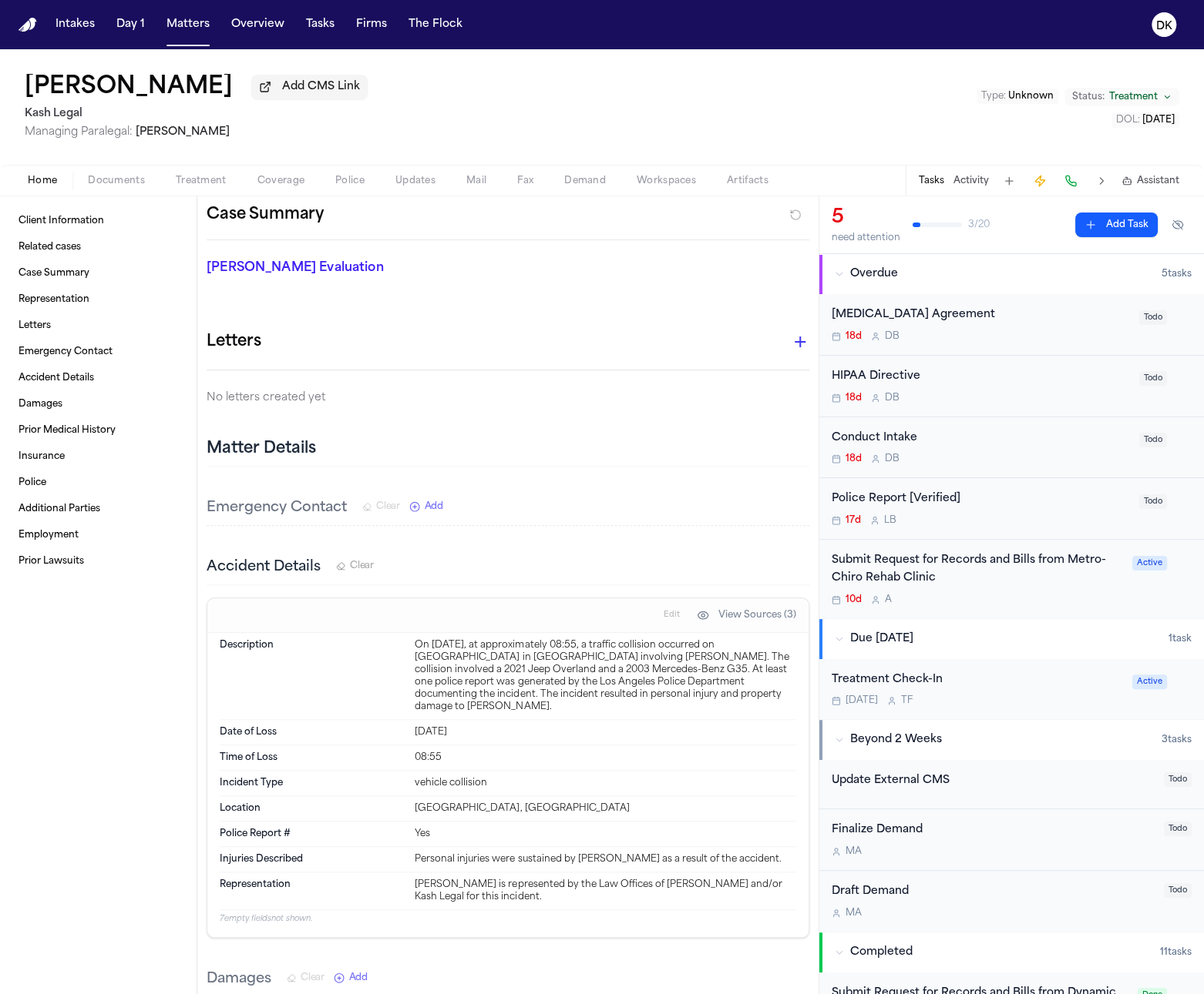
click at [759, 620] on button "View Sources (3)" at bounding box center [746, 615] width 114 height 25
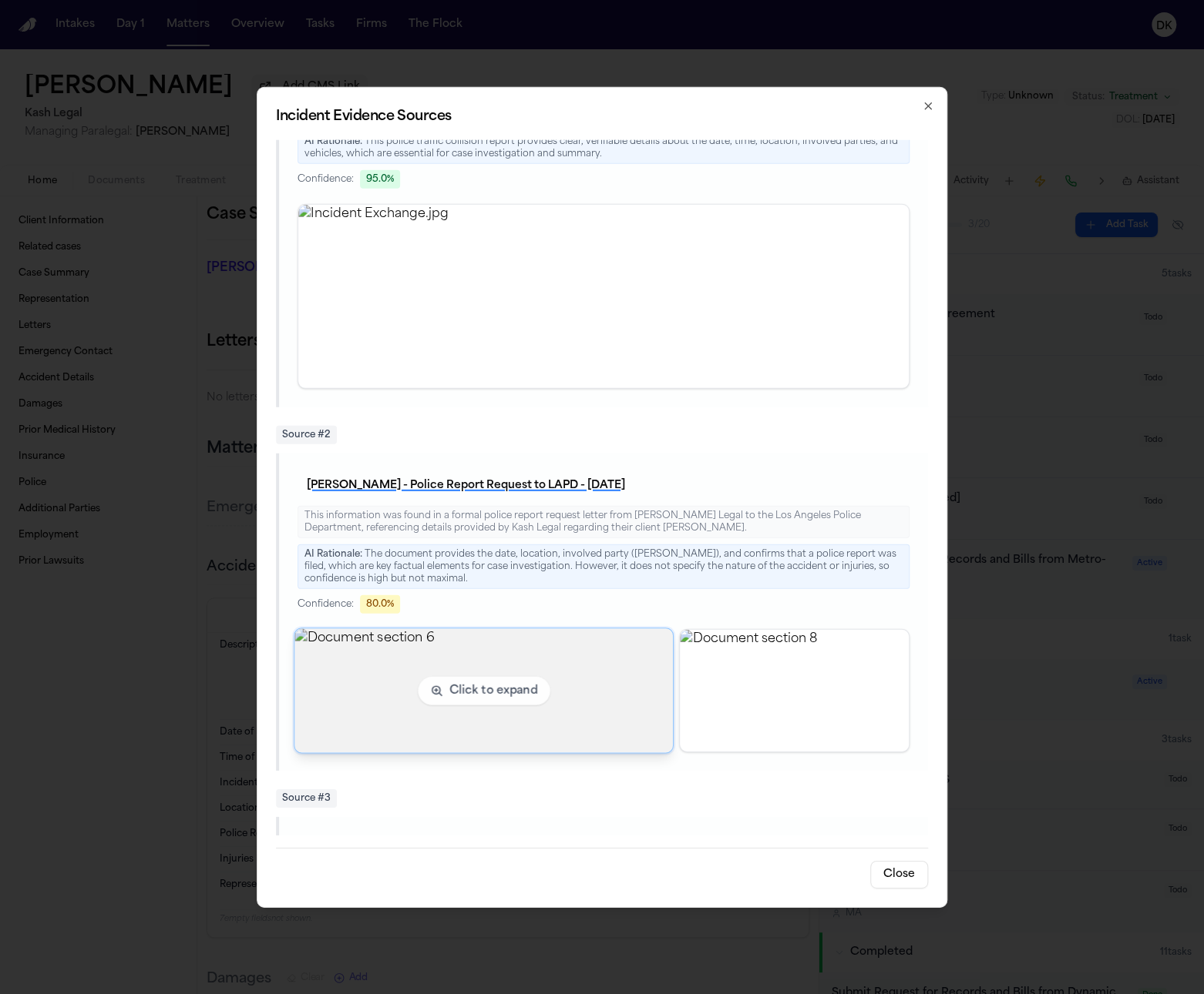
scroll to position [123, 0]
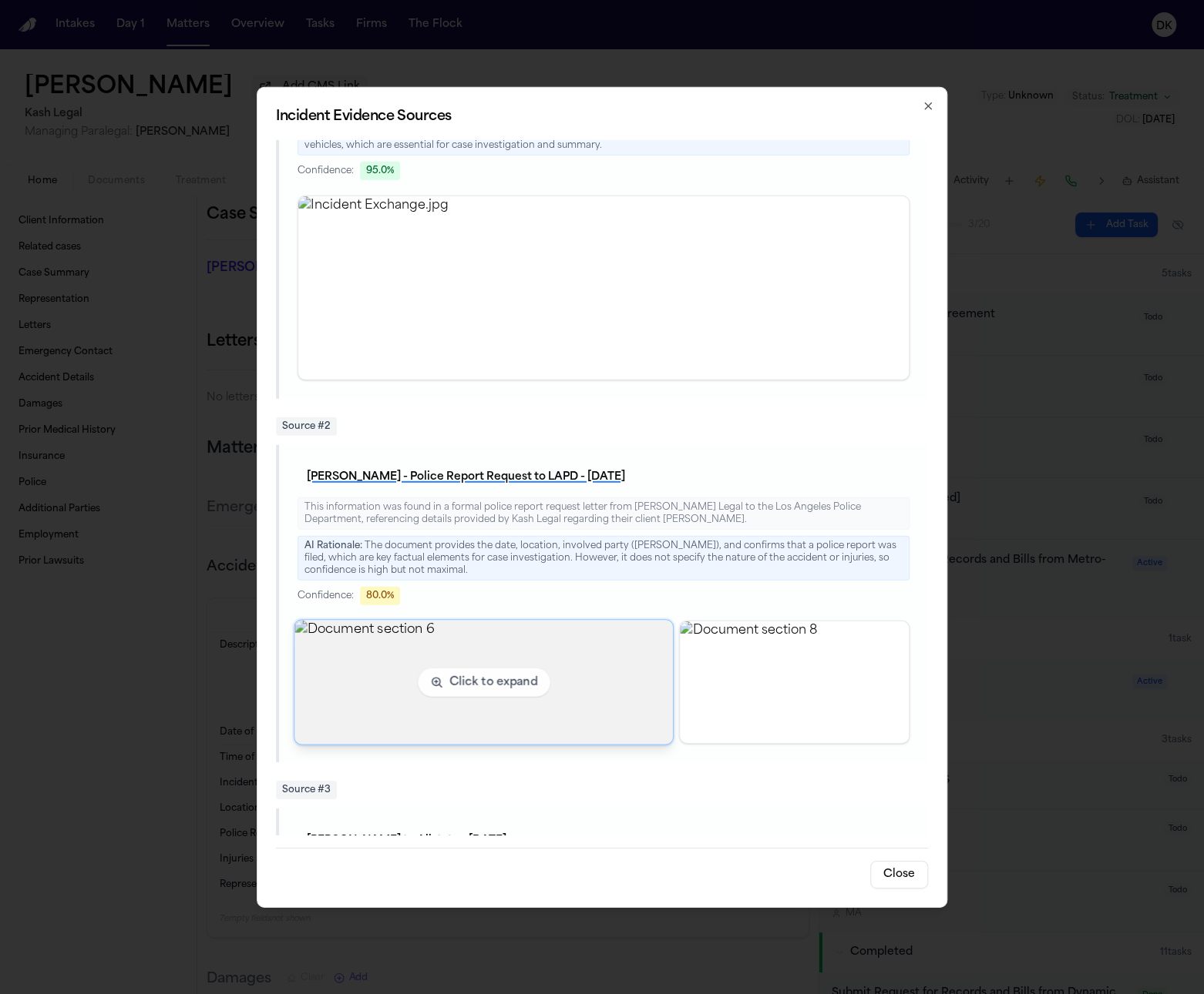
click at [584, 706] on img "View document section 6" at bounding box center [484, 682] width 379 height 124
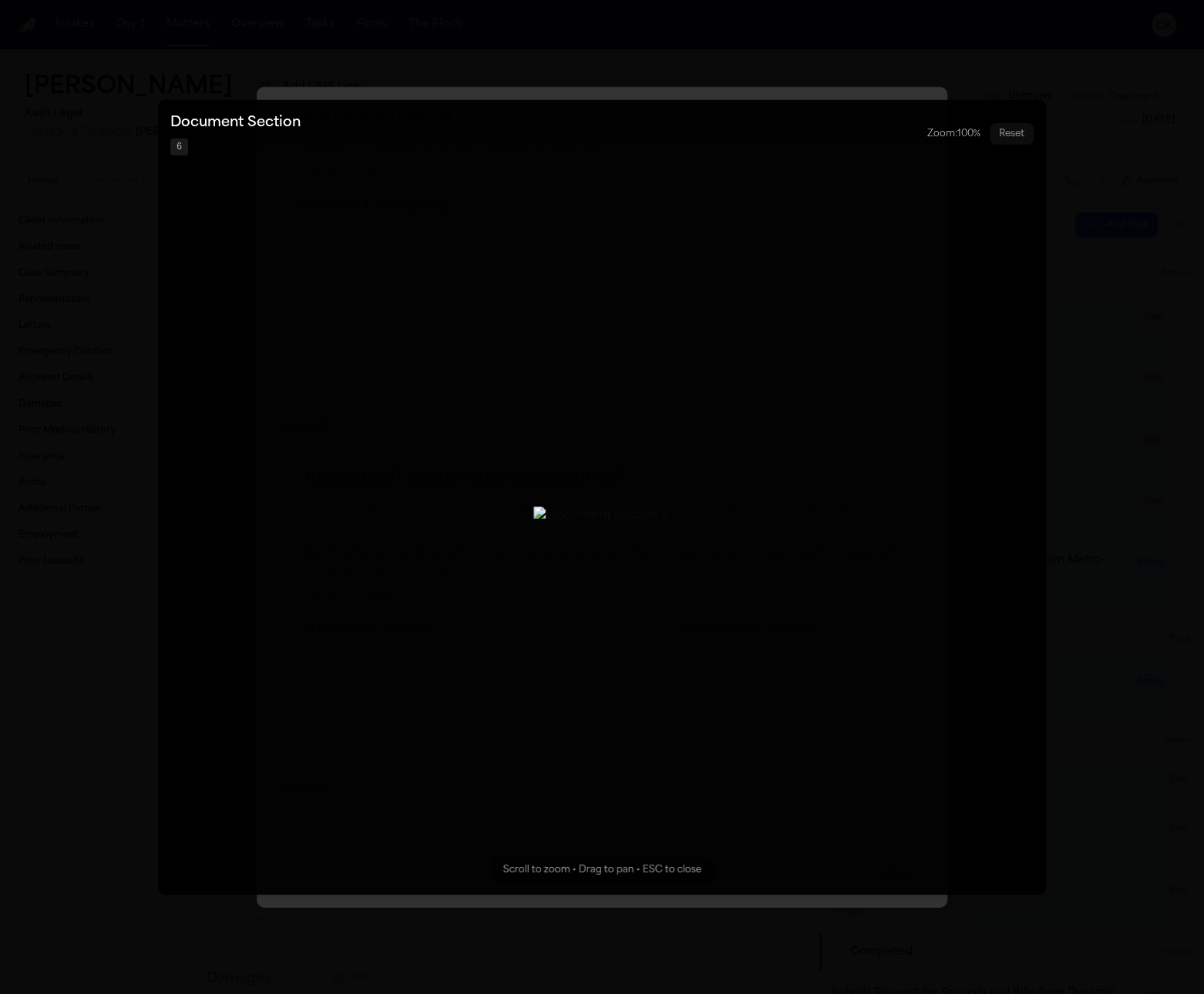
click at [716, 520] on button "Zoomable image viewer. Use mouse wheel to zoom, drag to pan, or press R to rese…" at bounding box center [602, 497] width 887 height 796
click at [584, 403] on button "Zoomable image viewer. Use mouse wheel to zoom, drag to pan, or press R to rese…" at bounding box center [602, 497] width 887 height 796
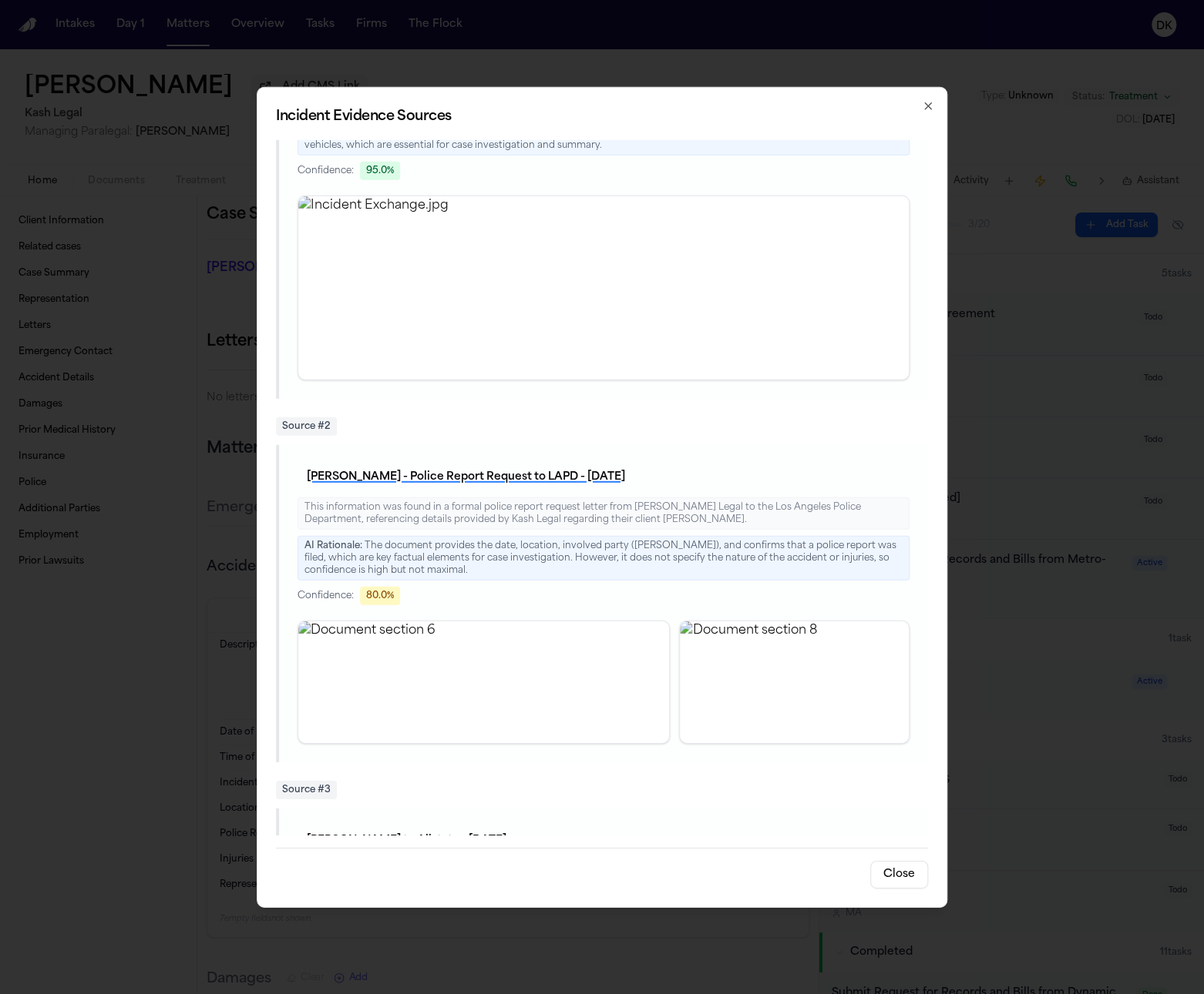
click at [511, 481] on button "K. Nunez - Police Report Request to LAPD - 10.10.25" at bounding box center [466, 476] width 337 height 27
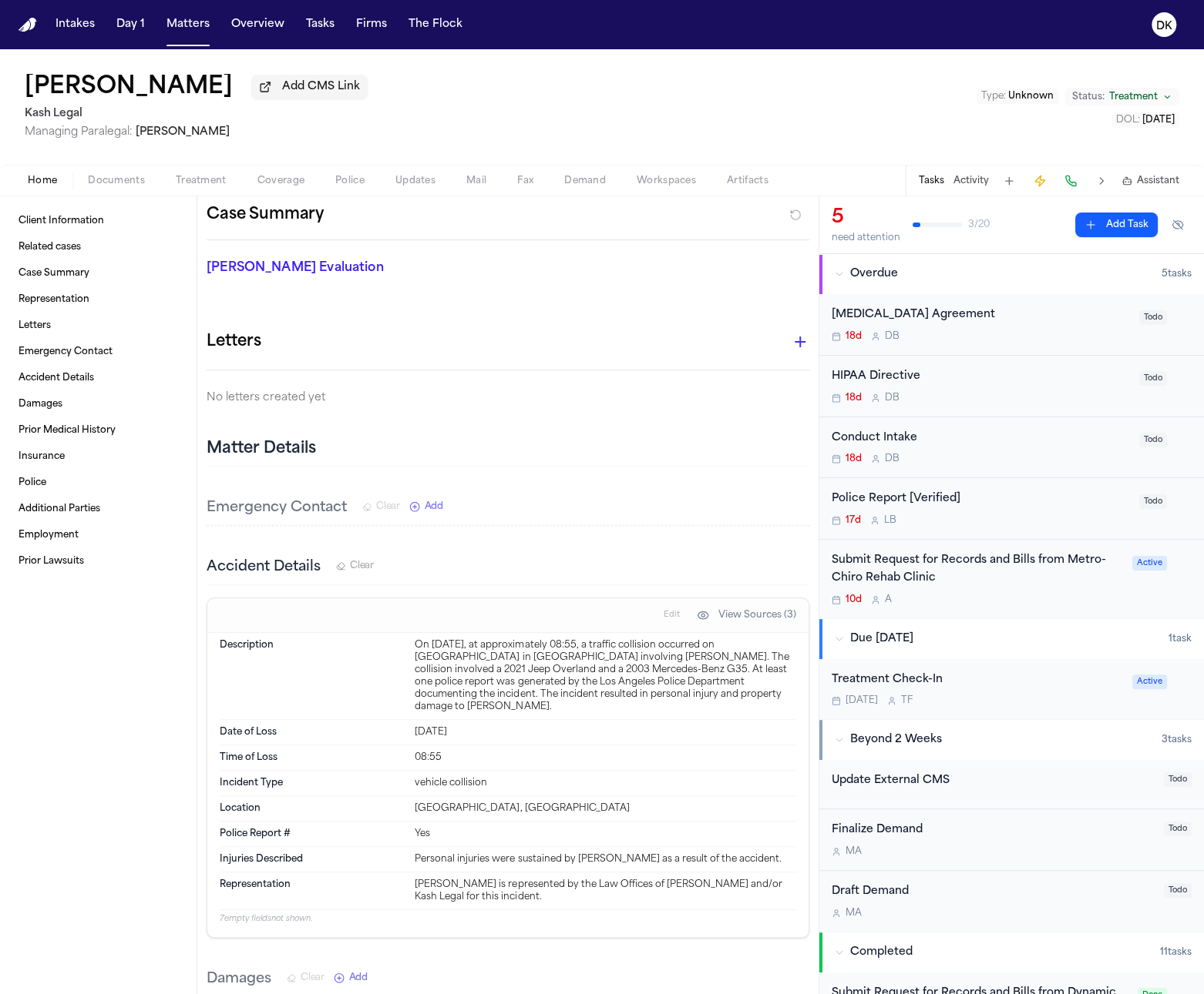
click at [116, 187] on span "Documents" at bounding box center [116, 180] width 57 height 12
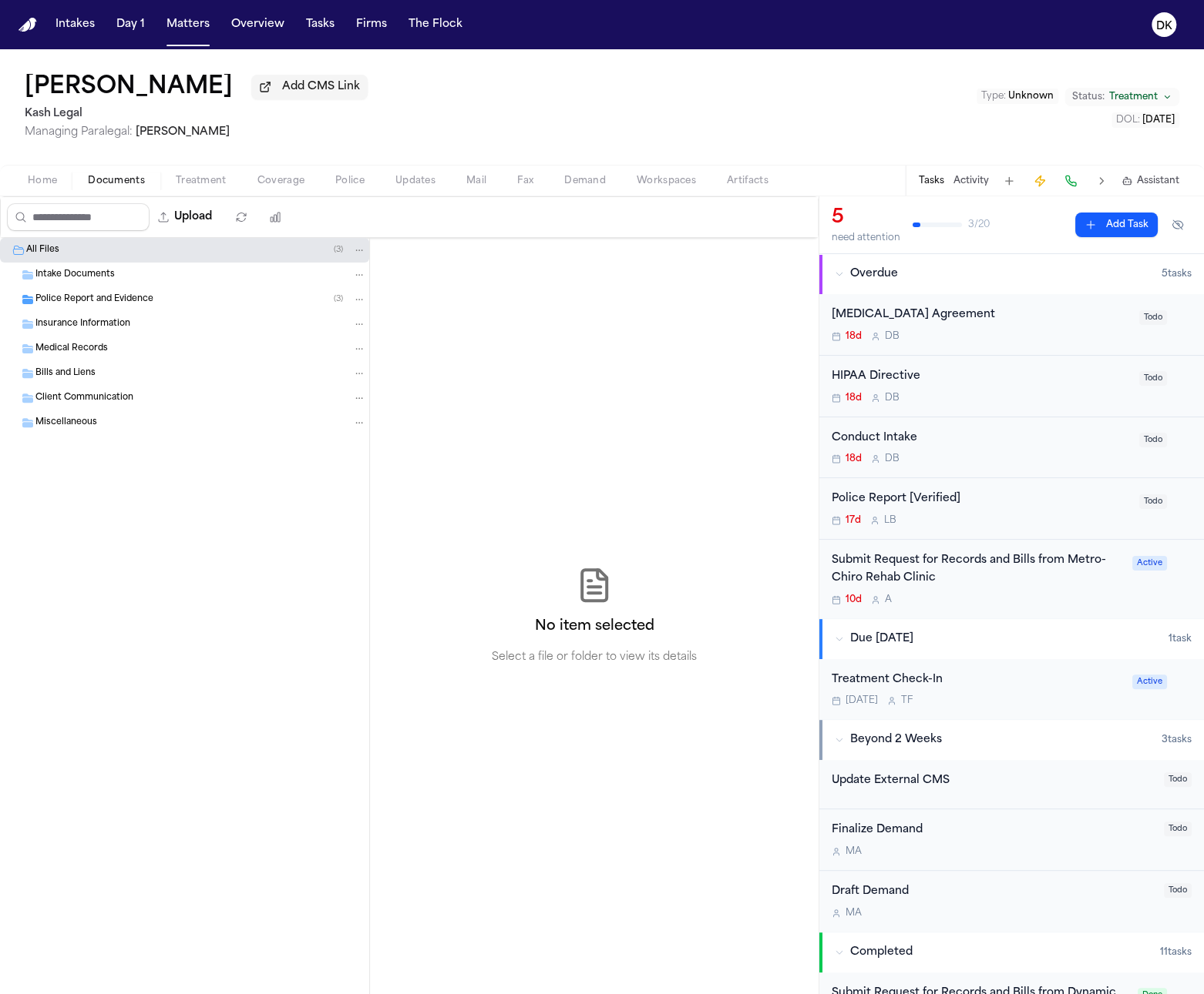
click at [164, 304] on div "Police Report and Evidence ( 3 )" at bounding box center [200, 299] width 330 height 14
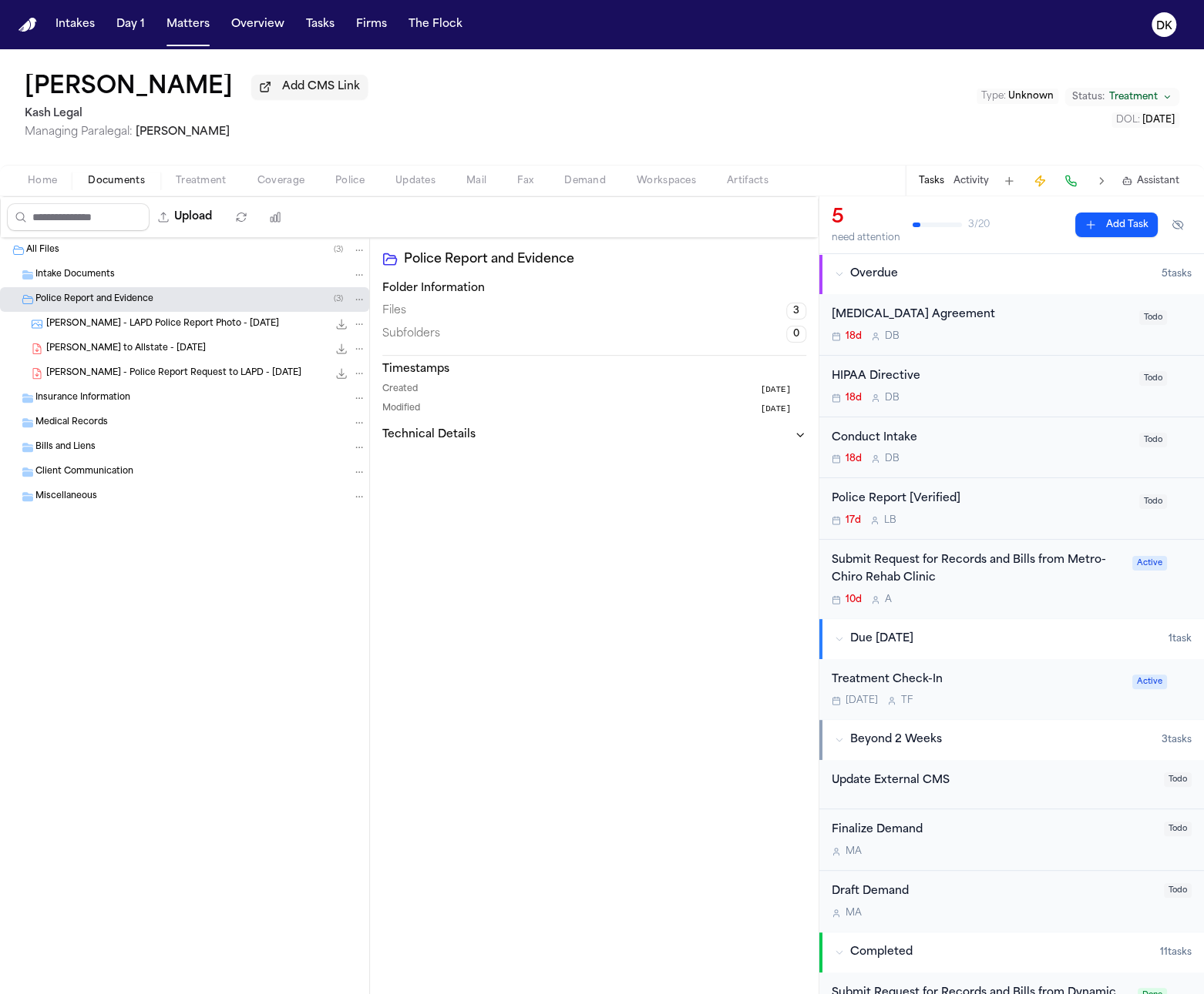
click at [168, 365] on div "K. Nunez - Police Report Request to LAPD - 10.10.25 181.2 KB • PDF" at bounding box center [184, 373] width 369 height 25
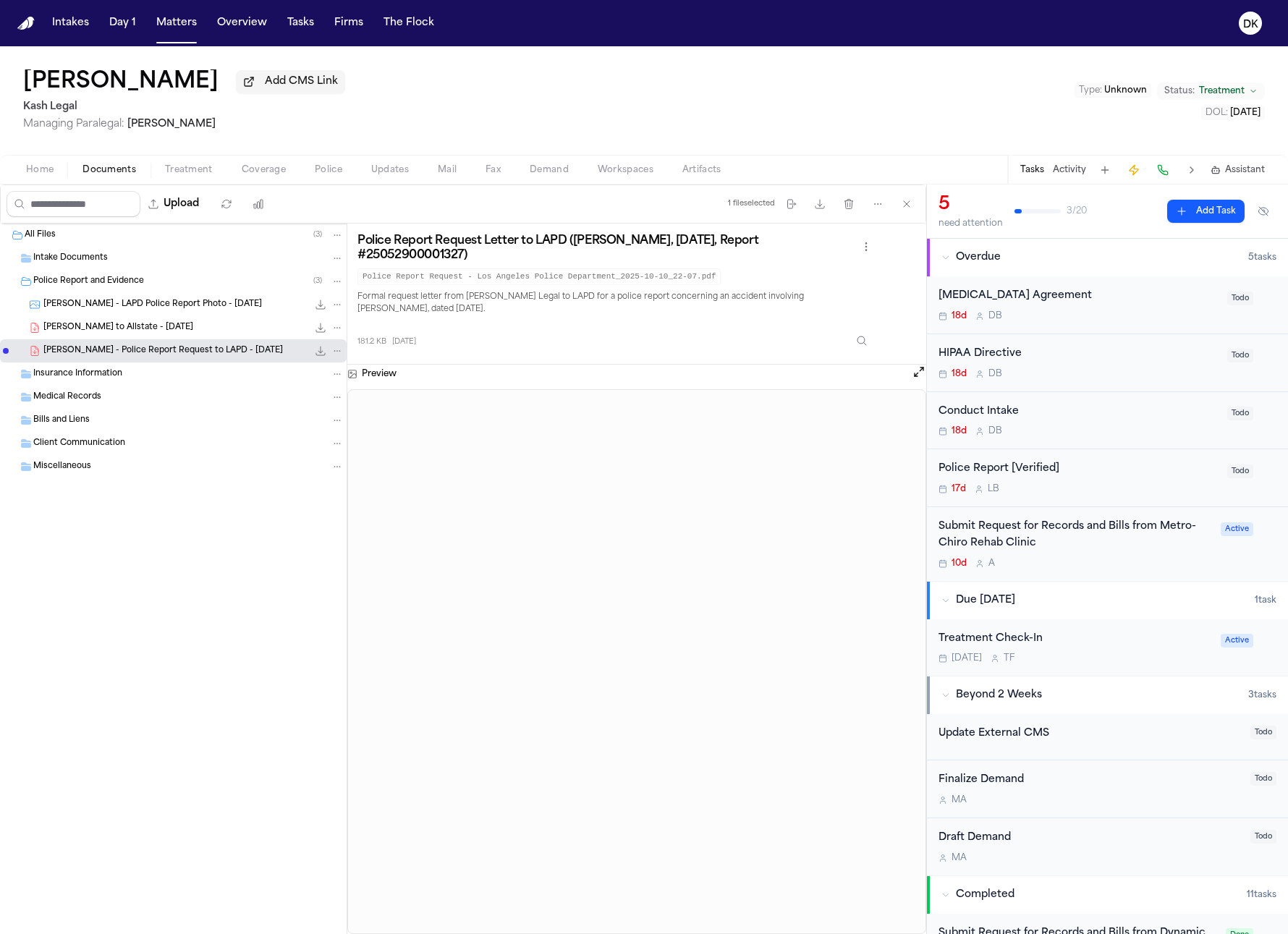
click at [140, 614] on div "All Files ( 3 ) Intake Documents Police Report and Evidence ( 3 ) K. Nunez - LA…" at bounding box center [174, 578] width 347 height 711
click at [135, 296] on div "K. Nunez - LAPD Police Report Photo - 1.29.23 253.7 KB • JPG" at bounding box center [173, 304] width 346 height 23
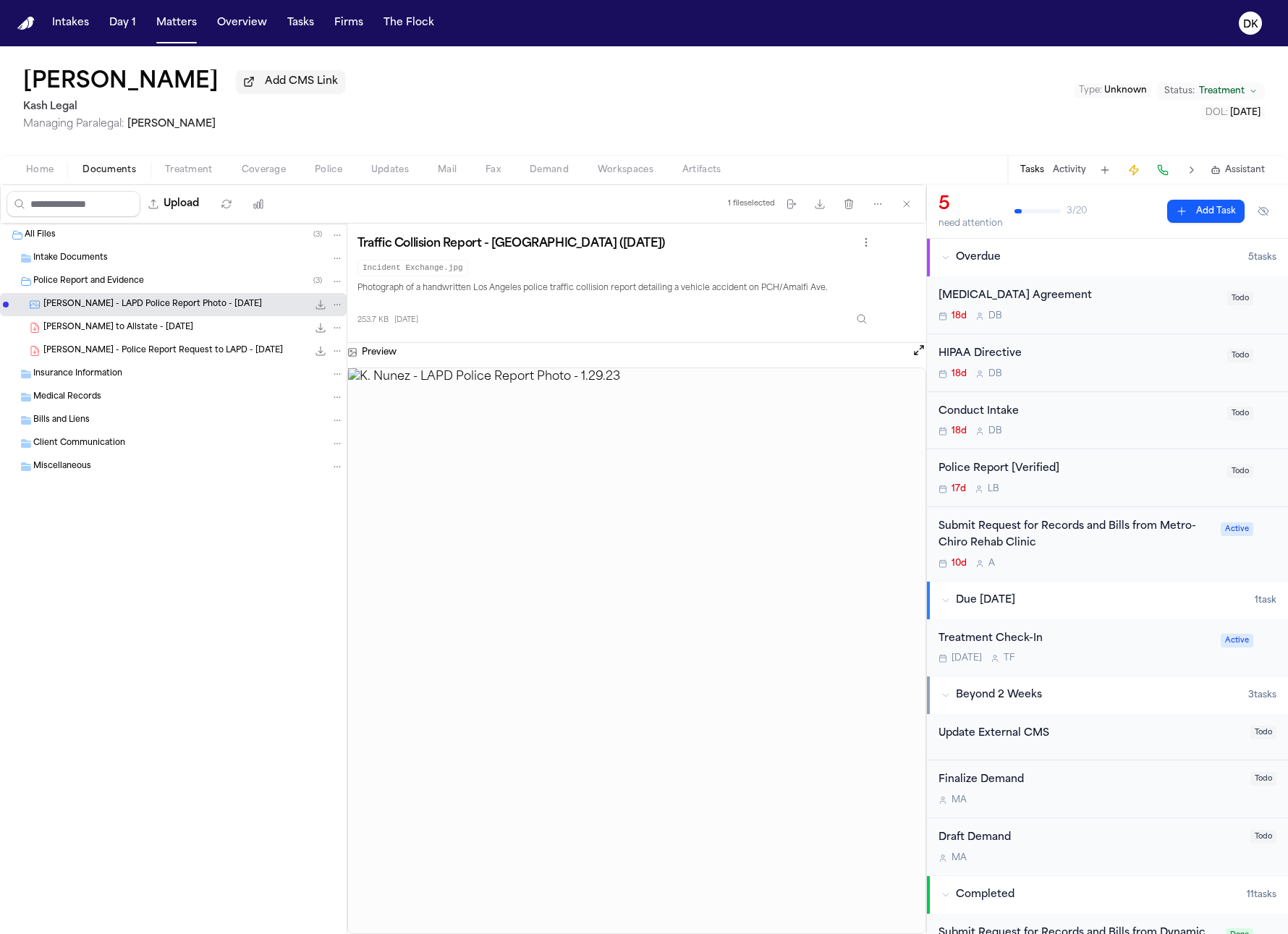
click at [574, 532] on img at bounding box center [637, 651] width 577 height 565
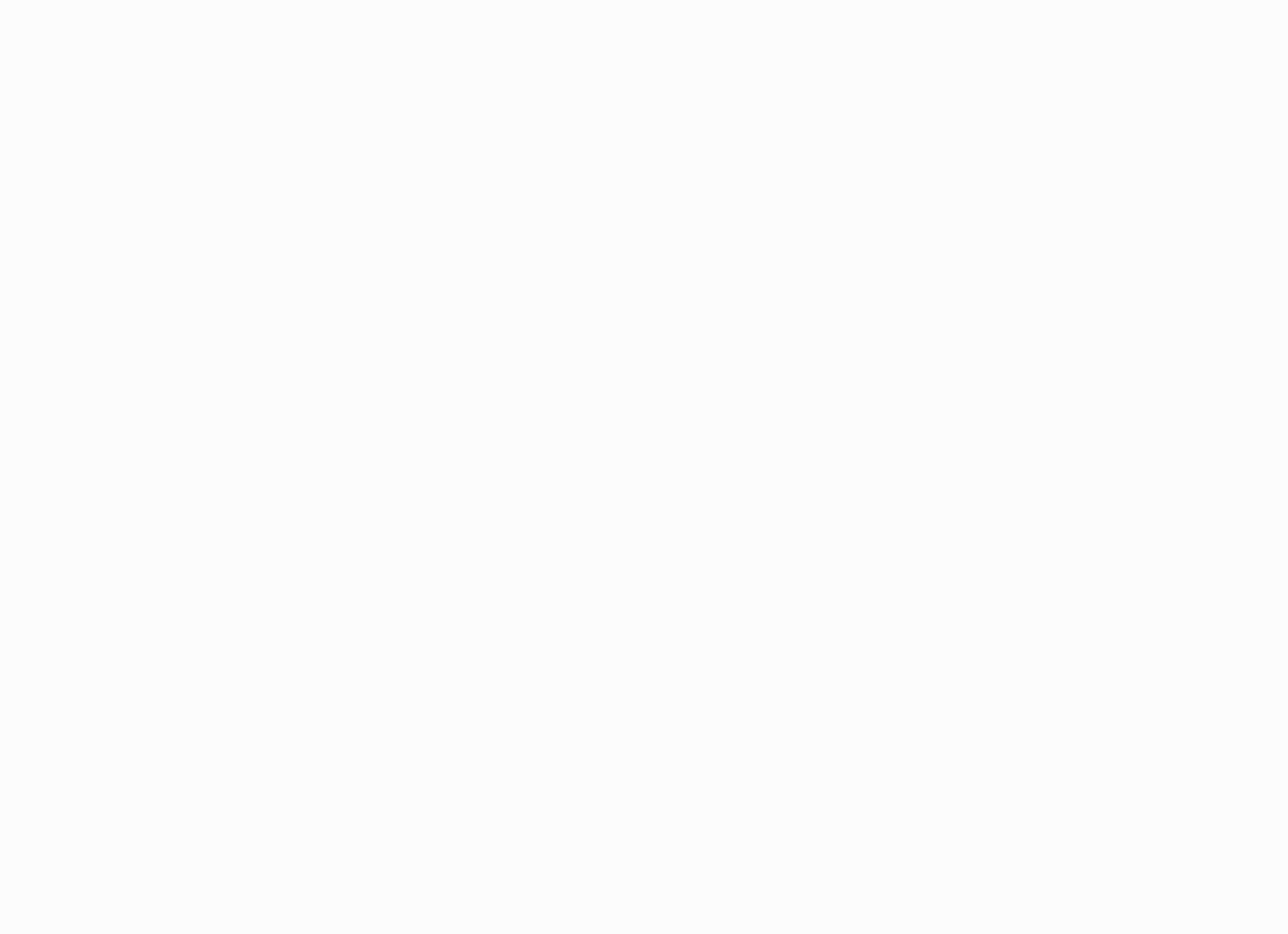
click at [521, 829] on img at bounding box center [637, 651] width 577 height 565
drag, startPoint x: 550, startPoint y: 833, endPoint x: 746, endPoint y: 563, distance: 333.6
click at [361, 559] on img at bounding box center [637, 651] width 577 height 565
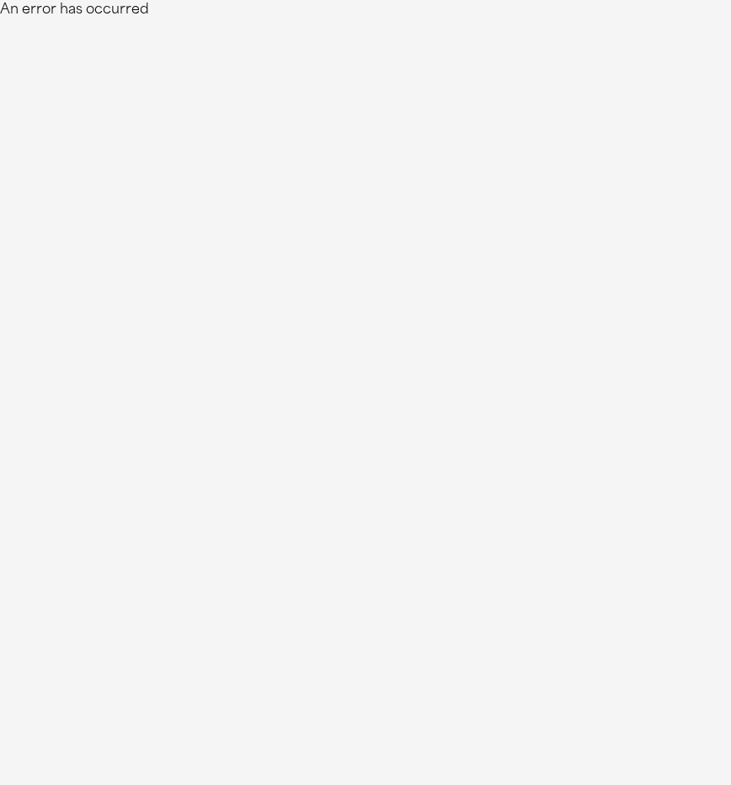
drag, startPoint x: 730, startPoint y: 278, endPoint x: 445, endPoint y: 349, distance: 294.1
click at [407, 20] on html "An error has occurred" at bounding box center [365, 10] width 731 height 20
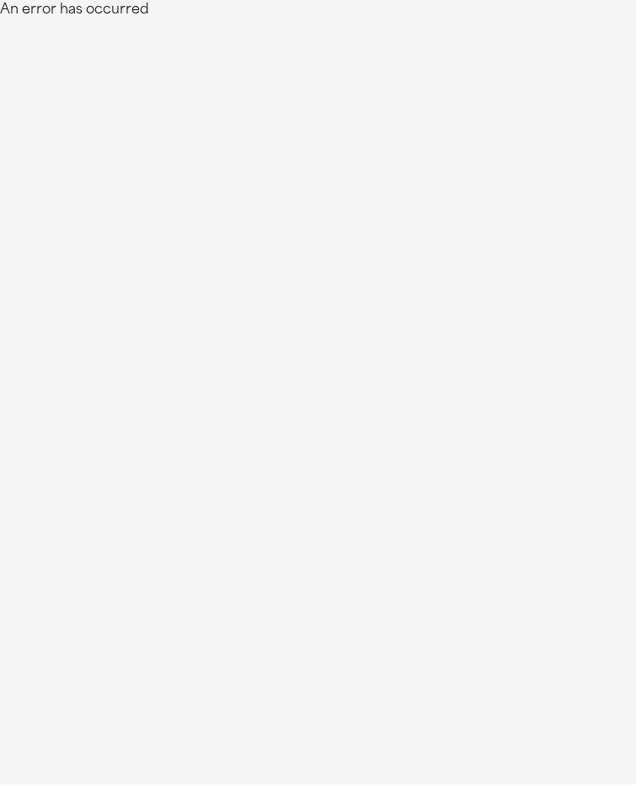
click at [566, 20] on html "An error has occurred" at bounding box center [318, 10] width 636 height 20
